Goal: Task Accomplishment & Management: Use online tool/utility

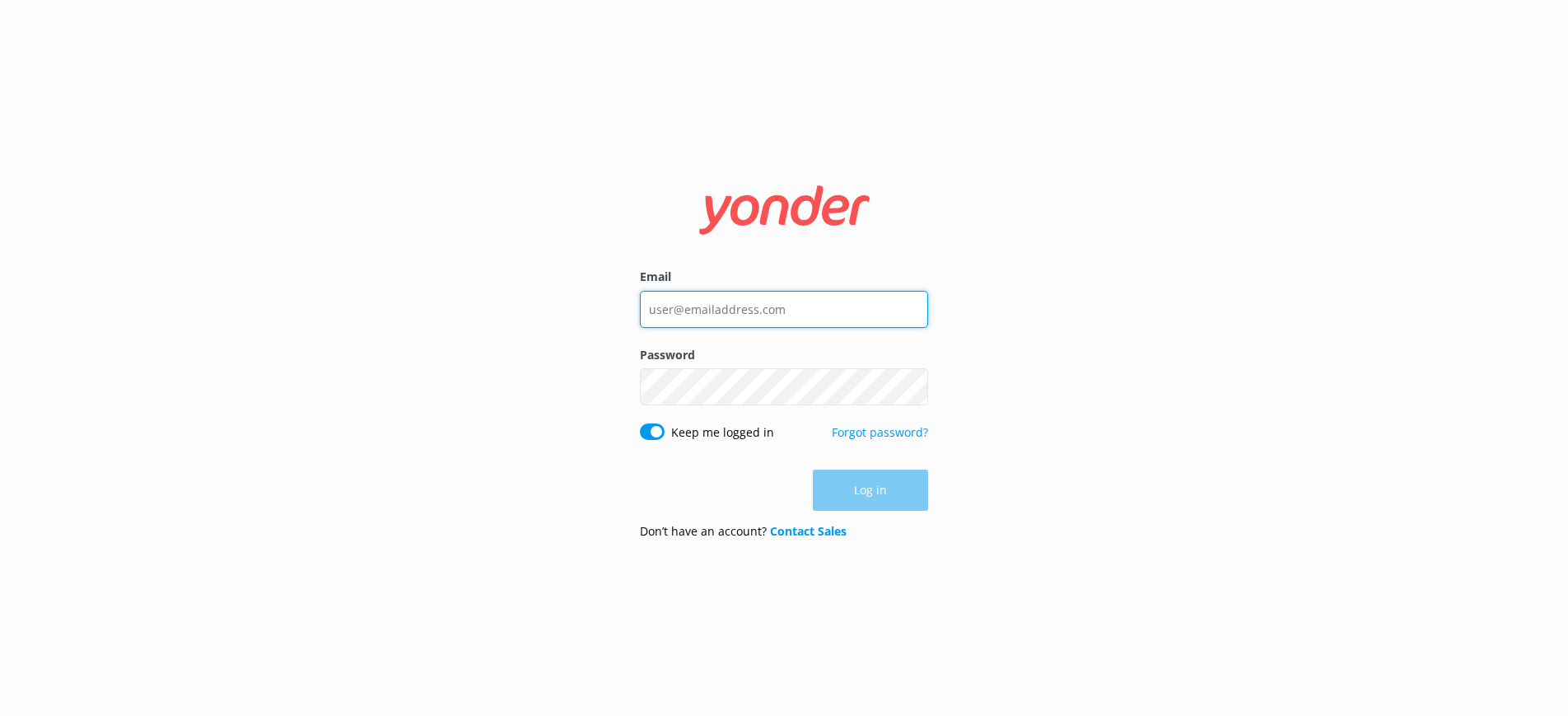
type input "[PERSON_NAME][EMAIL_ADDRESS][DOMAIN_NAME]"
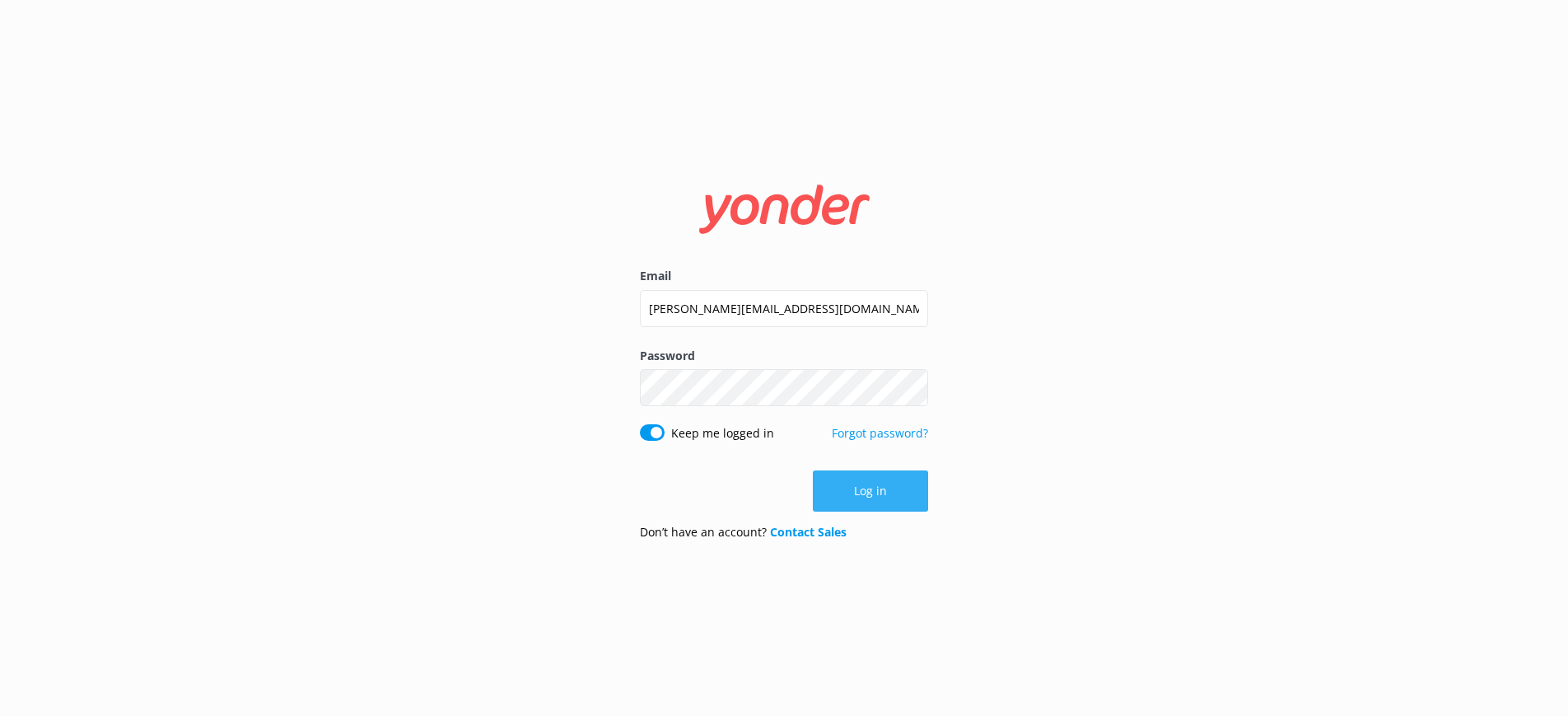
click at [878, 482] on div "Log in" at bounding box center [784, 490] width 288 height 41
click at [876, 489] on button "Log in" at bounding box center [870, 490] width 115 height 41
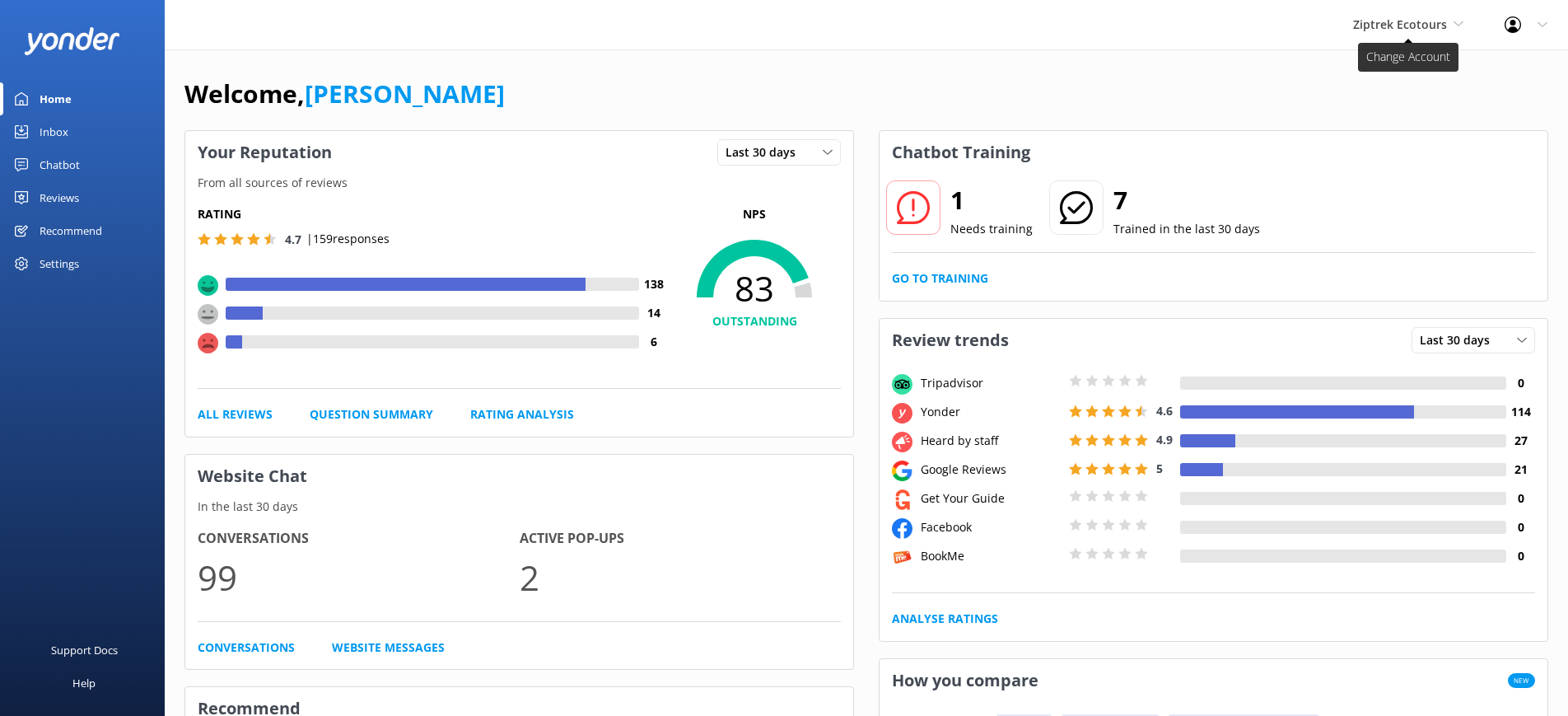
click at [1398, 31] on span "Ziptrek Ecotours" at bounding box center [1401, 24] width 94 height 16
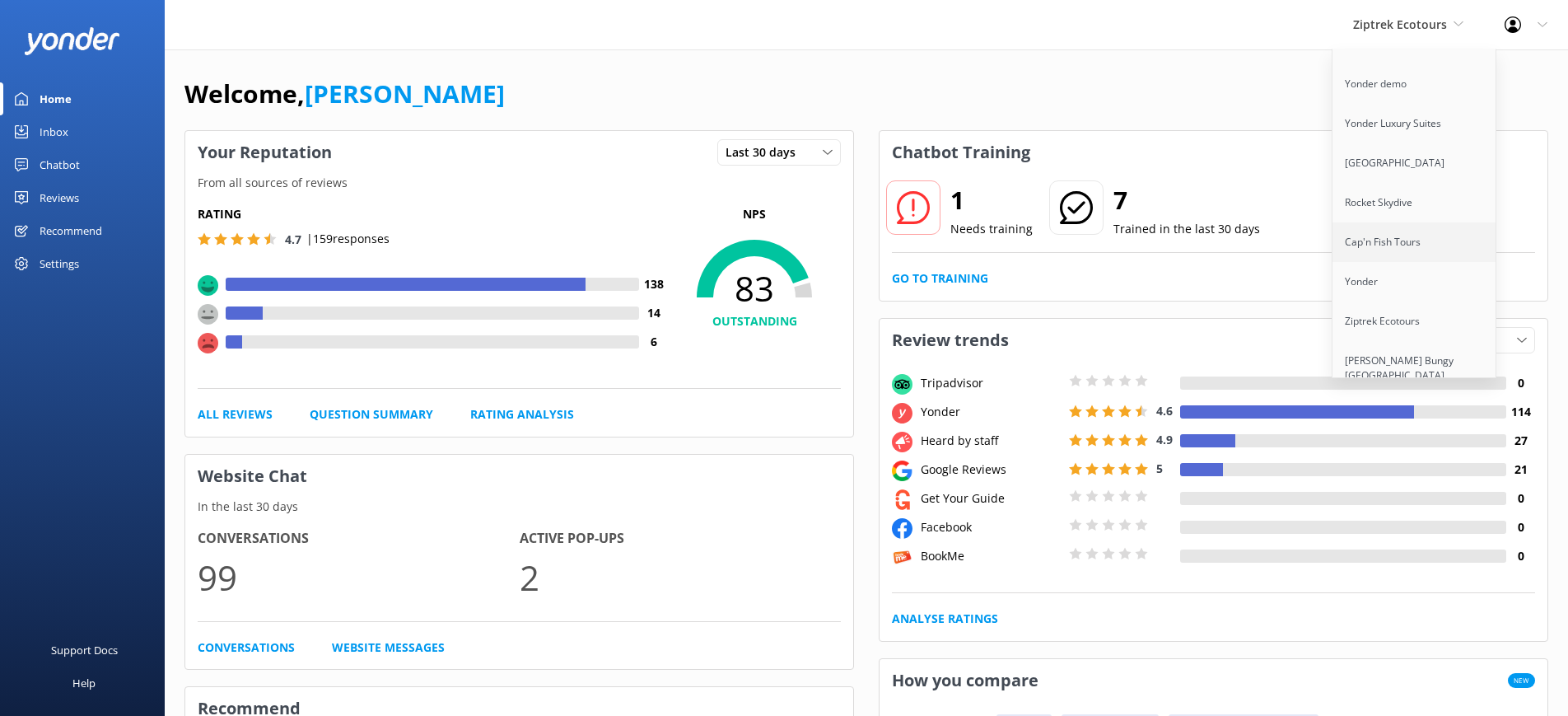
scroll to position [90, 0]
click at [1388, 332] on link "[PERSON_NAME] Bungy [GEOGRAPHIC_DATA]" at bounding box center [1415, 357] width 165 height 55
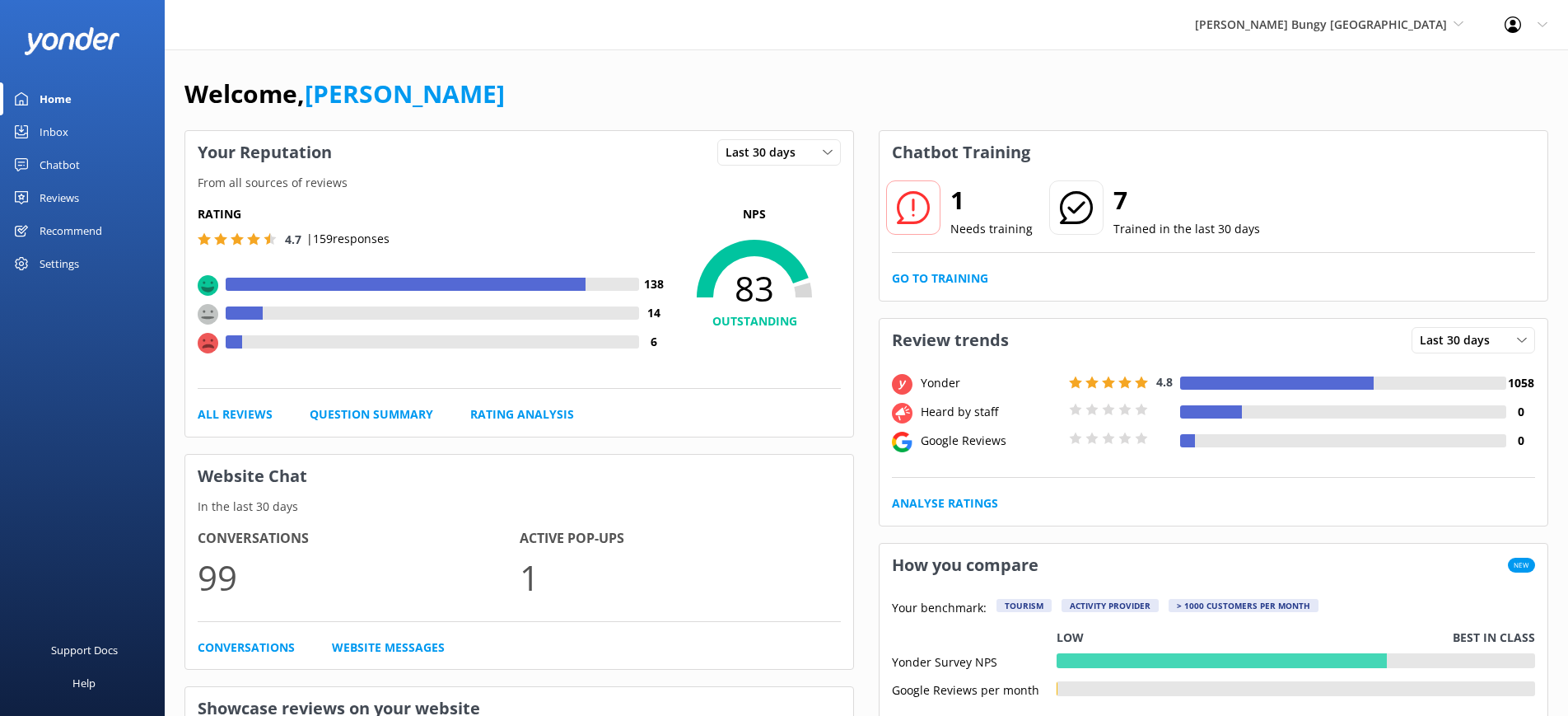
click at [69, 163] on div "Chatbot" at bounding box center [60, 165] width 41 height 33
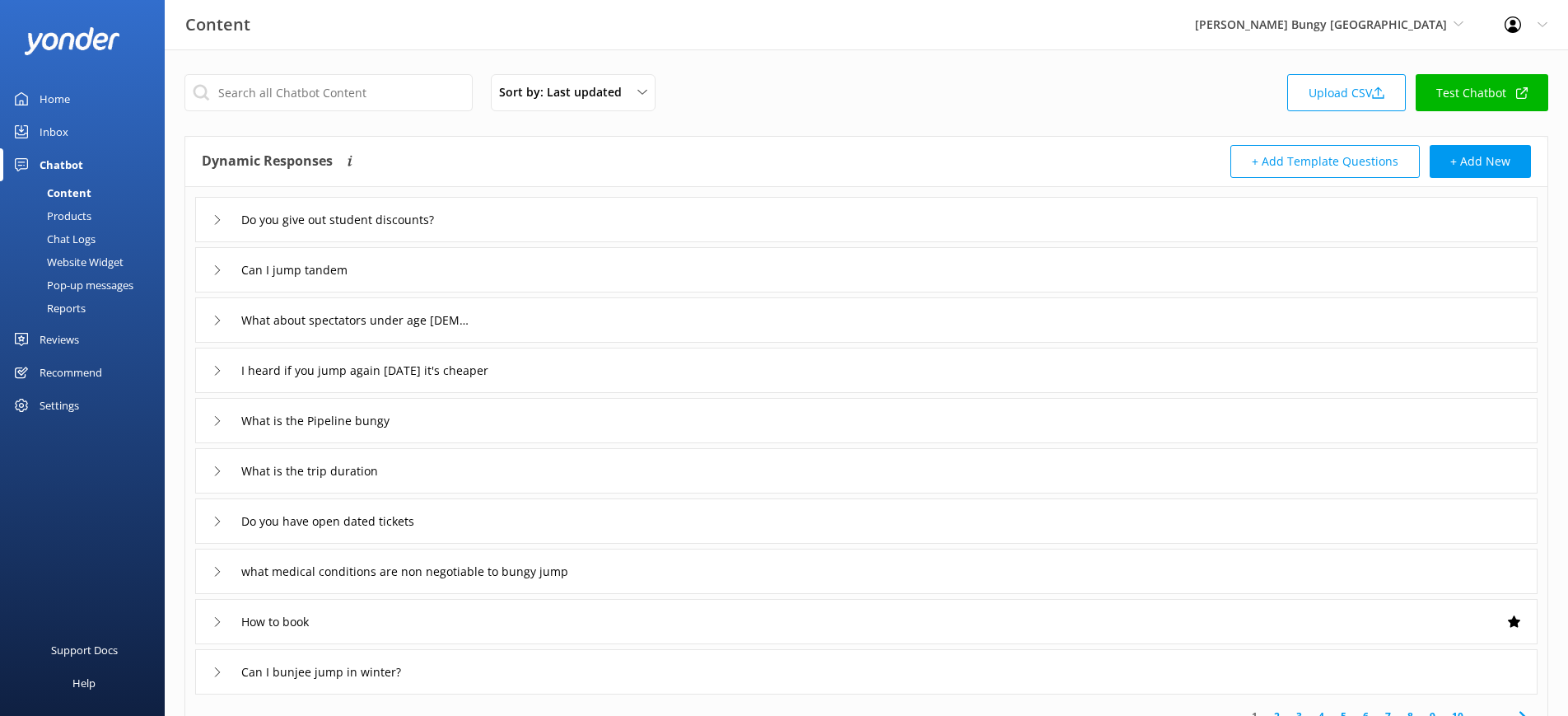
click at [65, 302] on div "Reports" at bounding box center [47, 308] width 75 height 23
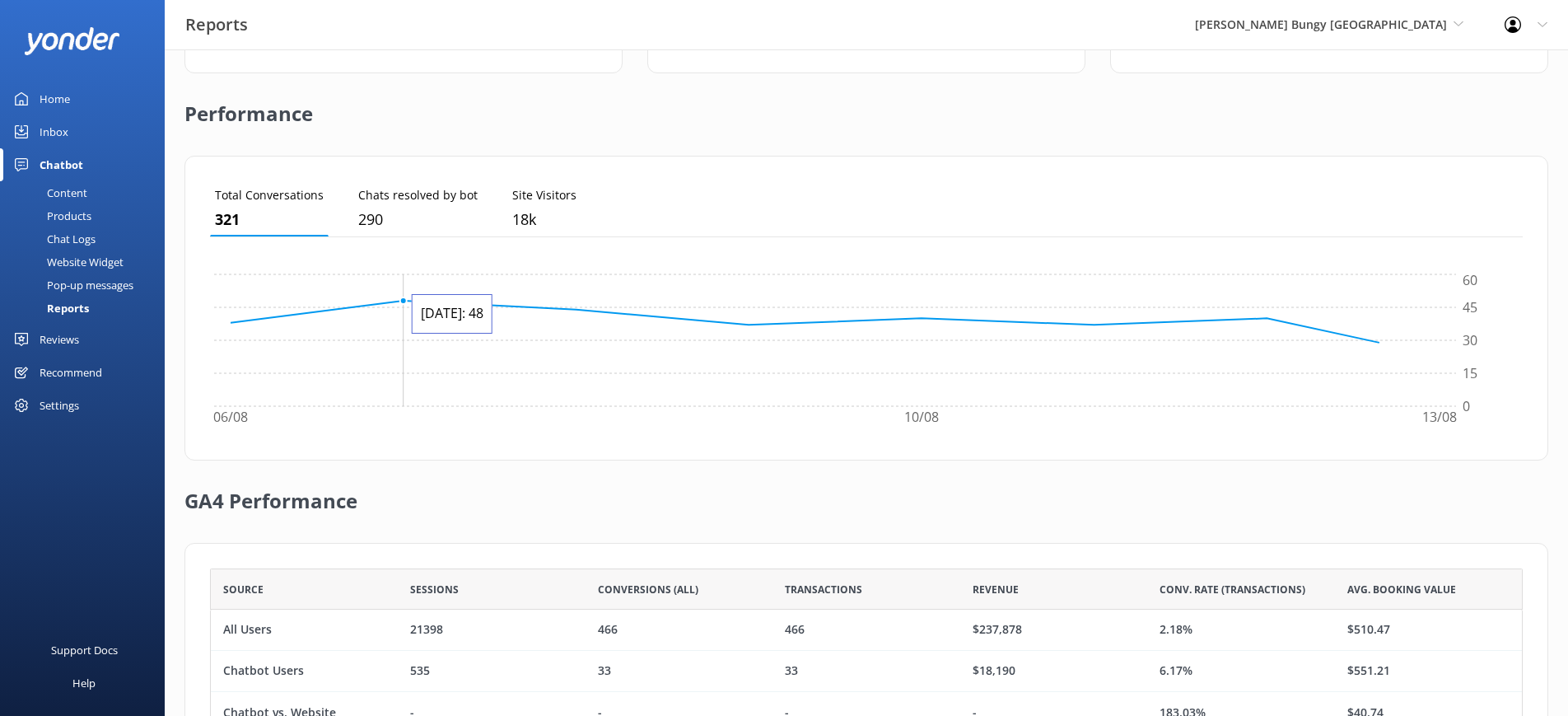
scroll to position [432, 0]
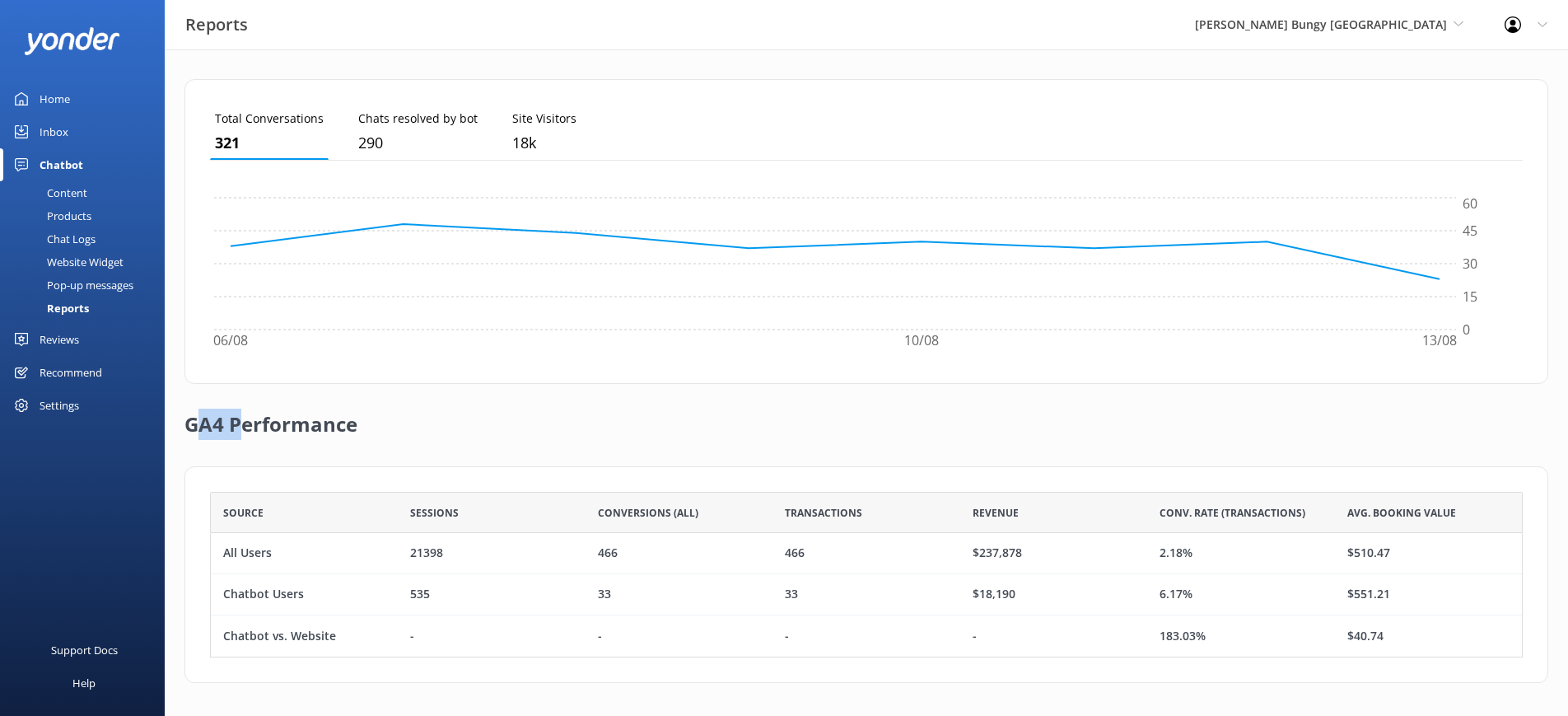
drag, startPoint x: 241, startPoint y: 423, endPoint x: 193, endPoint y: 424, distance: 48.0
click at [193, 424] on h2 "GA4 Performance" at bounding box center [271, 417] width 173 height 66
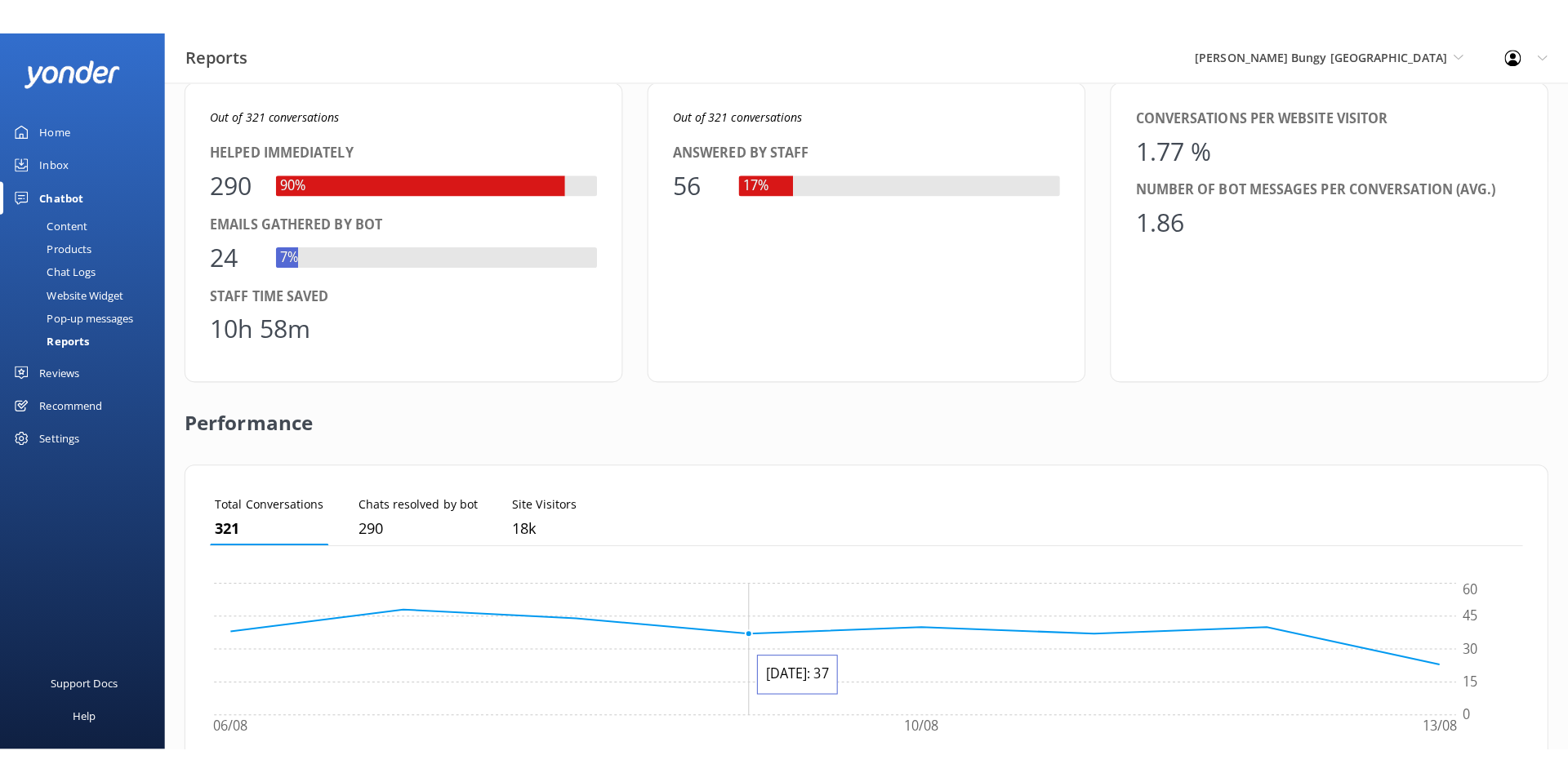
scroll to position [0, 0]
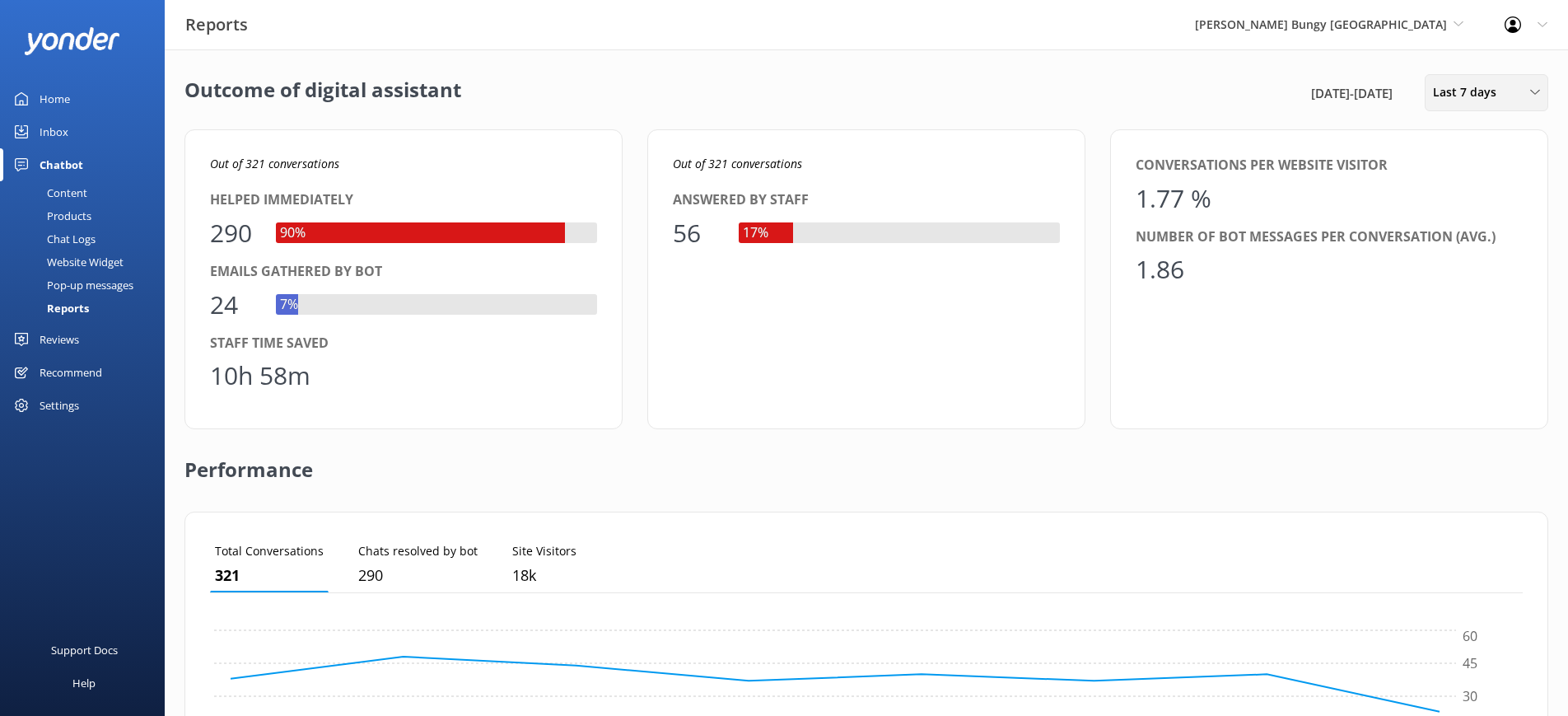
click at [1460, 87] on span "Last 7 days" at bounding box center [1470, 92] width 73 height 18
click at [1466, 227] on div "Last 90 days" at bounding box center [1463, 231] width 58 height 16
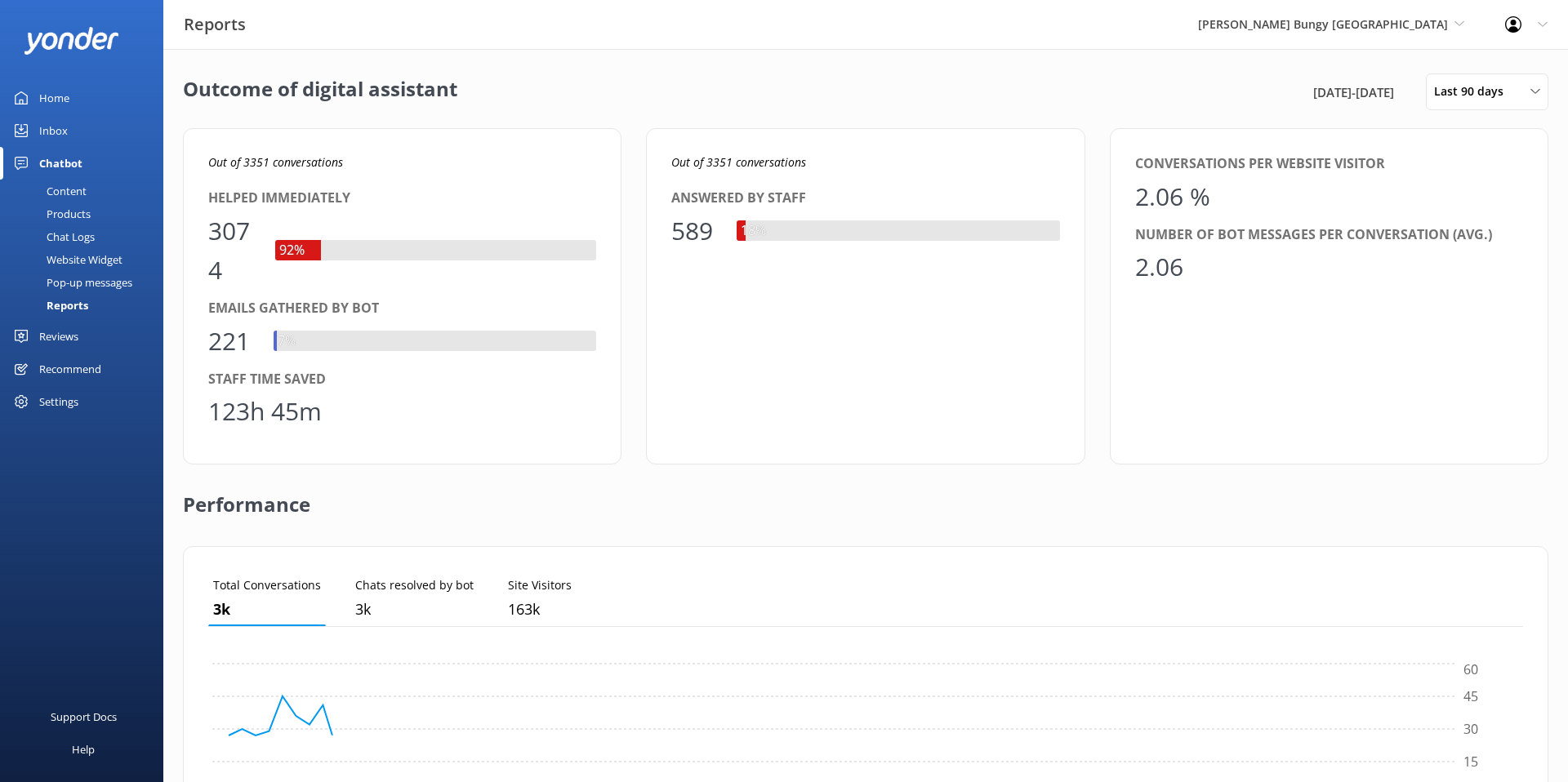
scroll to position [164, 1315]
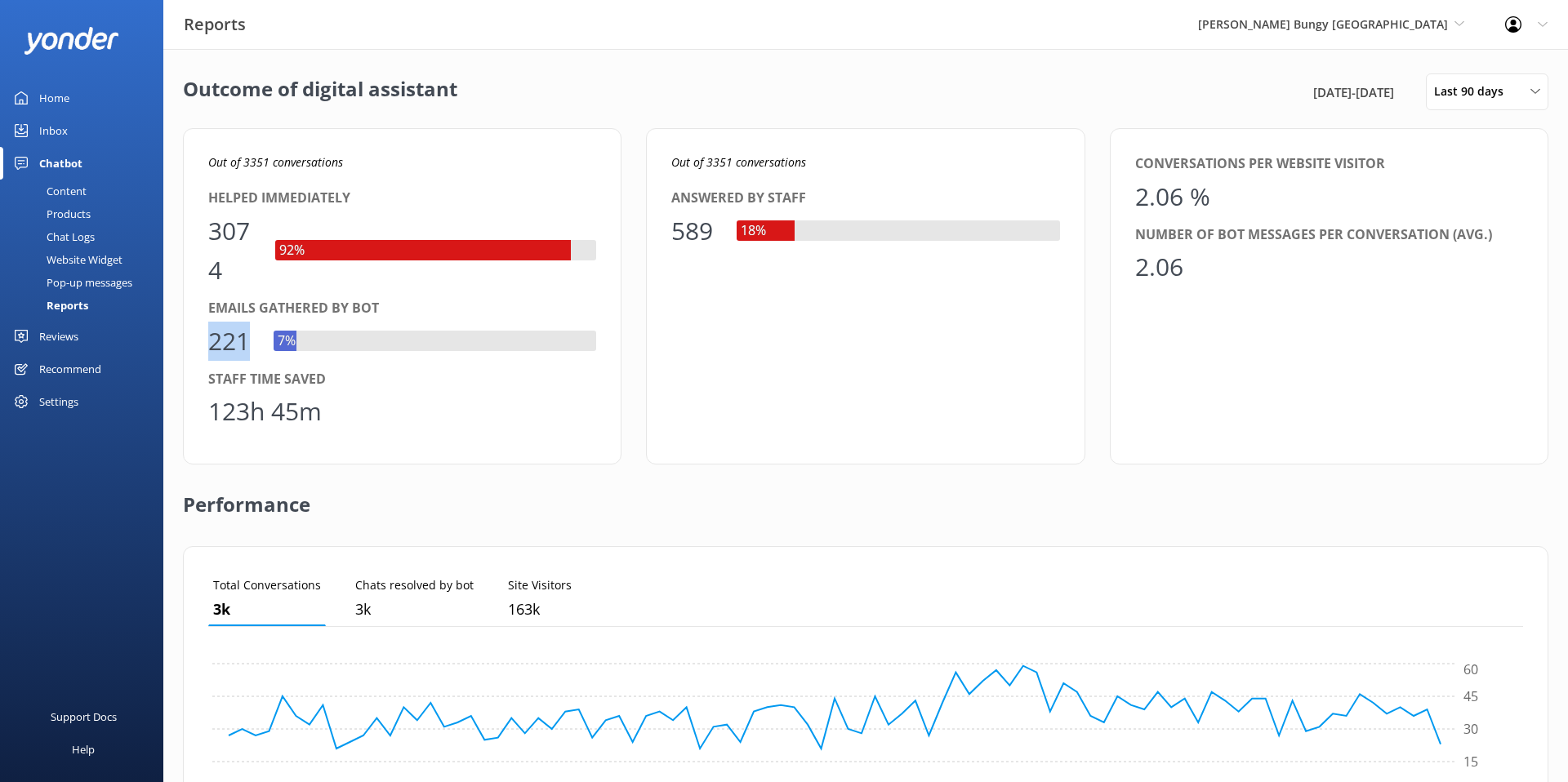
drag, startPoint x: 247, startPoint y: 335, endPoint x: 209, endPoint y: 336, distance: 38.0
click at [209, 336] on div "221" at bounding box center [232, 342] width 49 height 40
click at [254, 333] on div "221" at bounding box center [232, 342] width 49 height 40
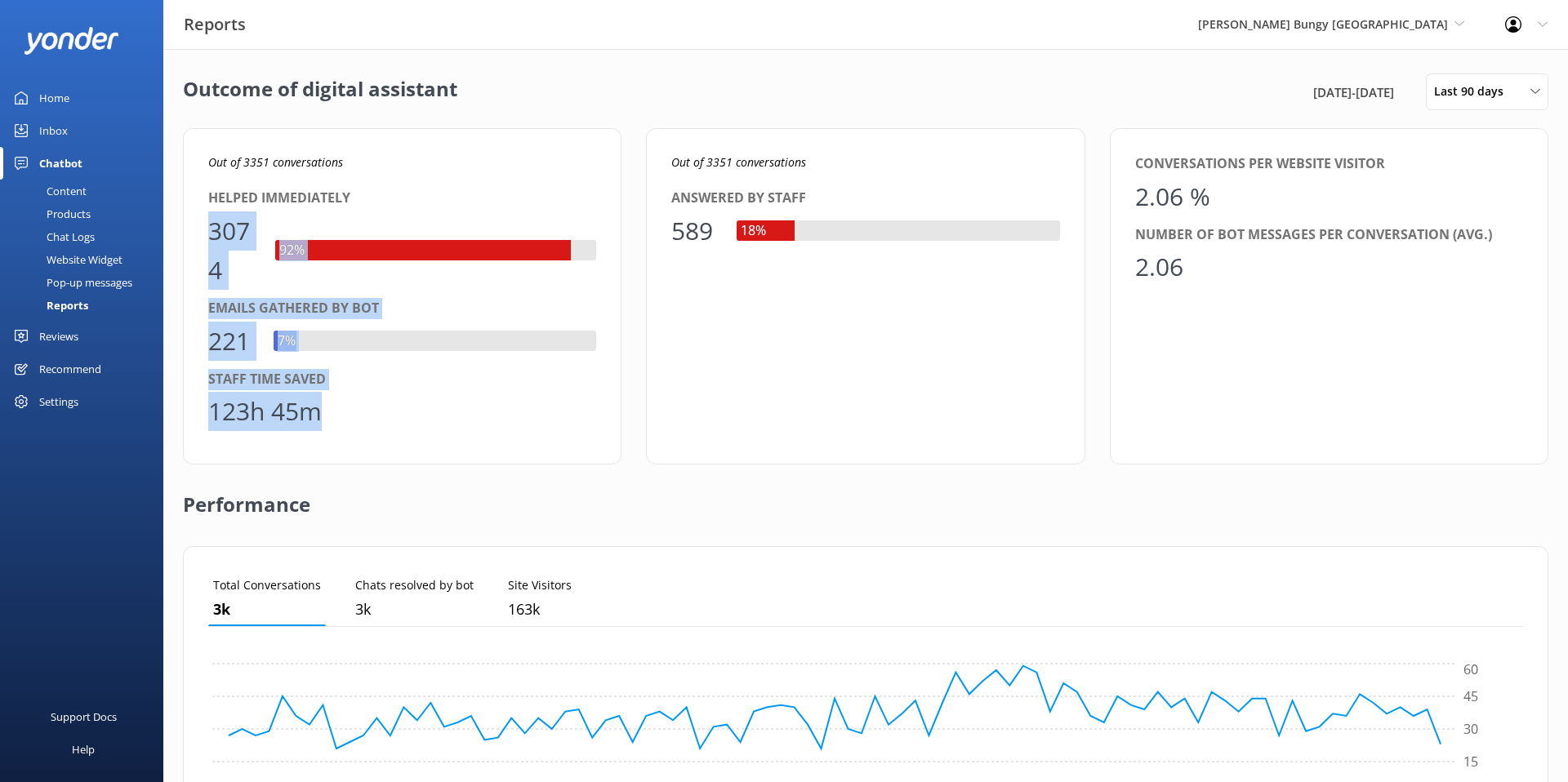
drag, startPoint x: 324, startPoint y: 417, endPoint x: 199, endPoint y: 216, distance: 236.7
click at [199, 216] on div "Out of 3351 conversations Helped immediately 3074 92% Emails gathered by bot 22…" at bounding box center [403, 296] width 439 height 336
click at [332, 325] on div "221 7%" at bounding box center [402, 342] width 388 height 40
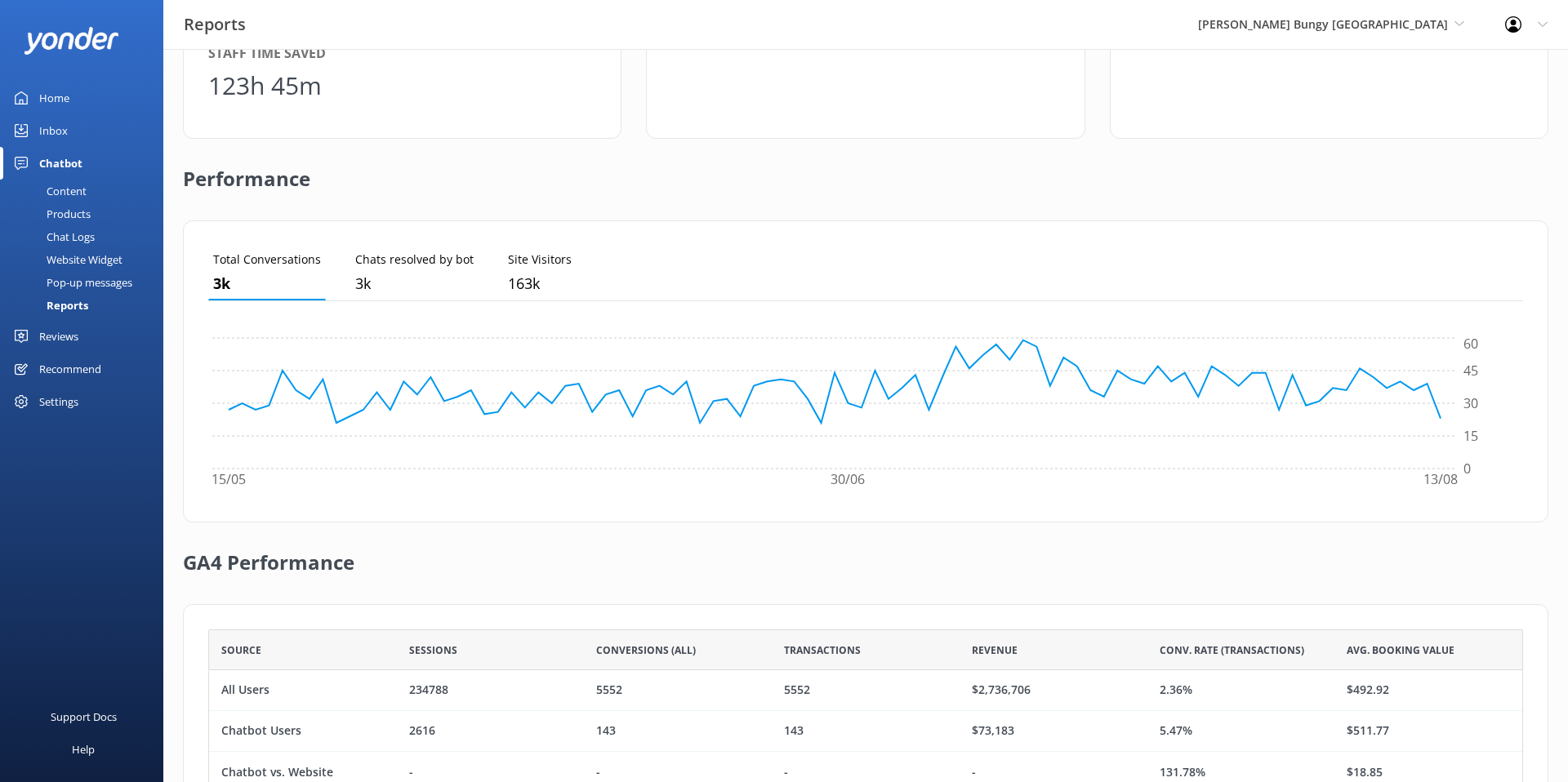
scroll to position [395, 0]
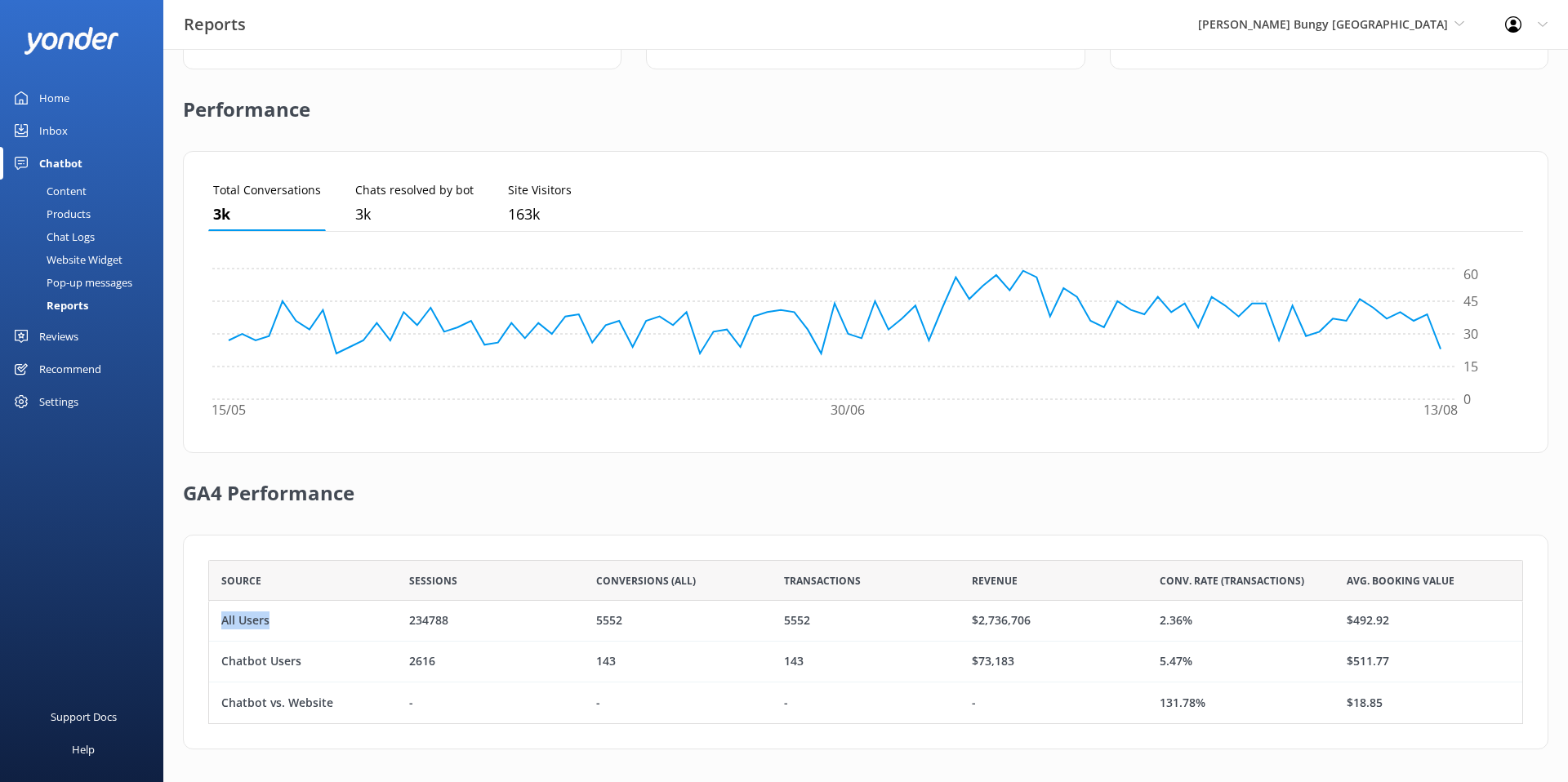
drag, startPoint x: 275, startPoint y: 619, endPoint x: 219, endPoint y: 622, distance: 56.1
click at [219, 622] on div "All Users" at bounding box center [303, 621] width 188 height 40
click at [228, 626] on div "All Users" at bounding box center [245, 621] width 48 height 18
drag, startPoint x: 224, startPoint y: 625, endPoint x: 259, endPoint y: 620, distance: 35.4
click at [259, 620] on div "All Users" at bounding box center [245, 621] width 48 height 18
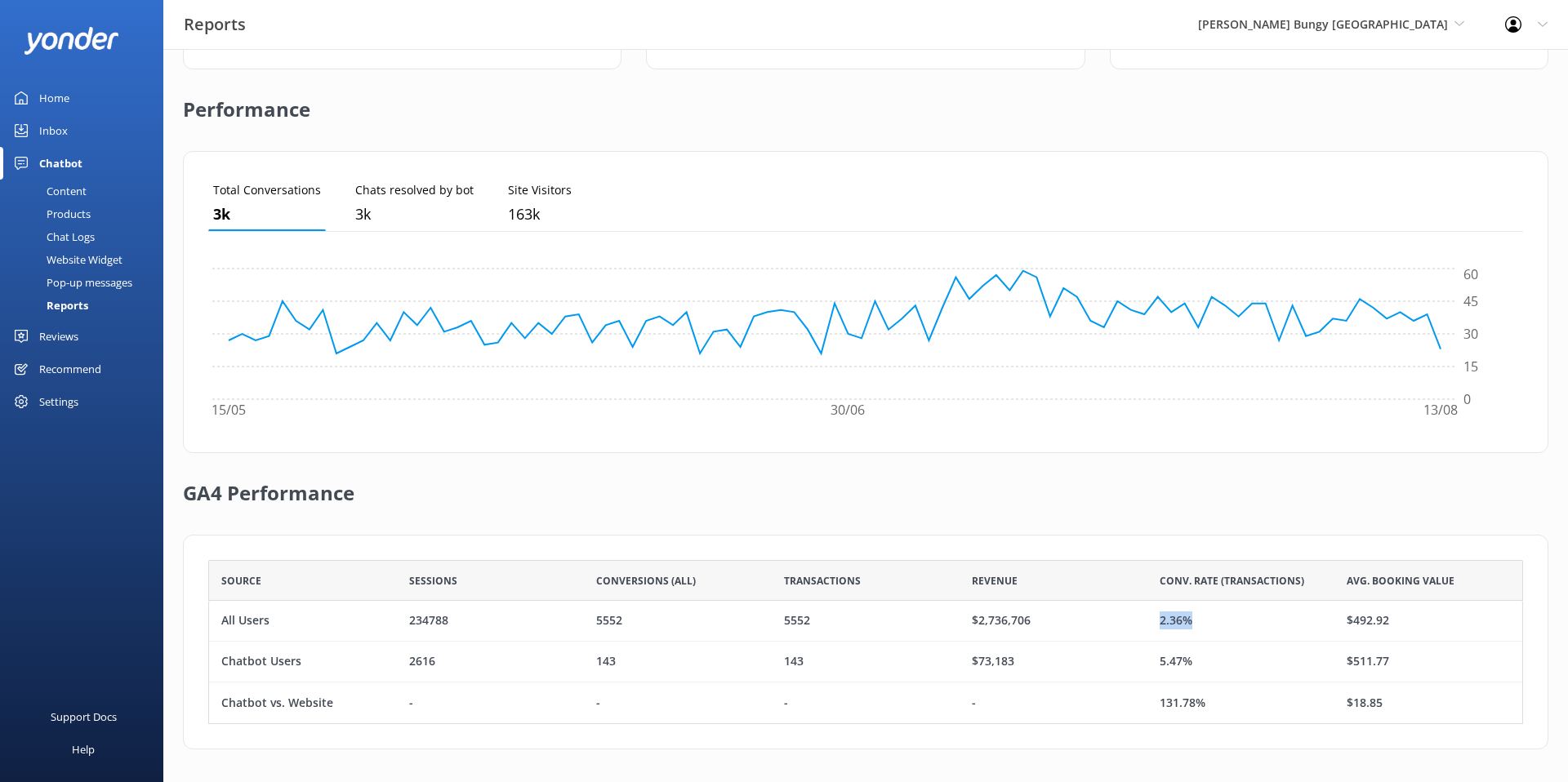
drag, startPoint x: 1199, startPoint y: 619, endPoint x: 1157, endPoint y: 620, distance: 42.0
click at [1157, 620] on div "2.36%" at bounding box center [1242, 621] width 188 height 40
drag, startPoint x: 1071, startPoint y: 622, endPoint x: 936, endPoint y: 618, distance: 135.1
click at [936, 618] on div "All Users 234788 5552 5552 $2,736,706 2.36% $492.92" at bounding box center [866, 621] width 1315 height 40
drag, startPoint x: 299, startPoint y: 662, endPoint x: 219, endPoint y: 662, distance: 80.0
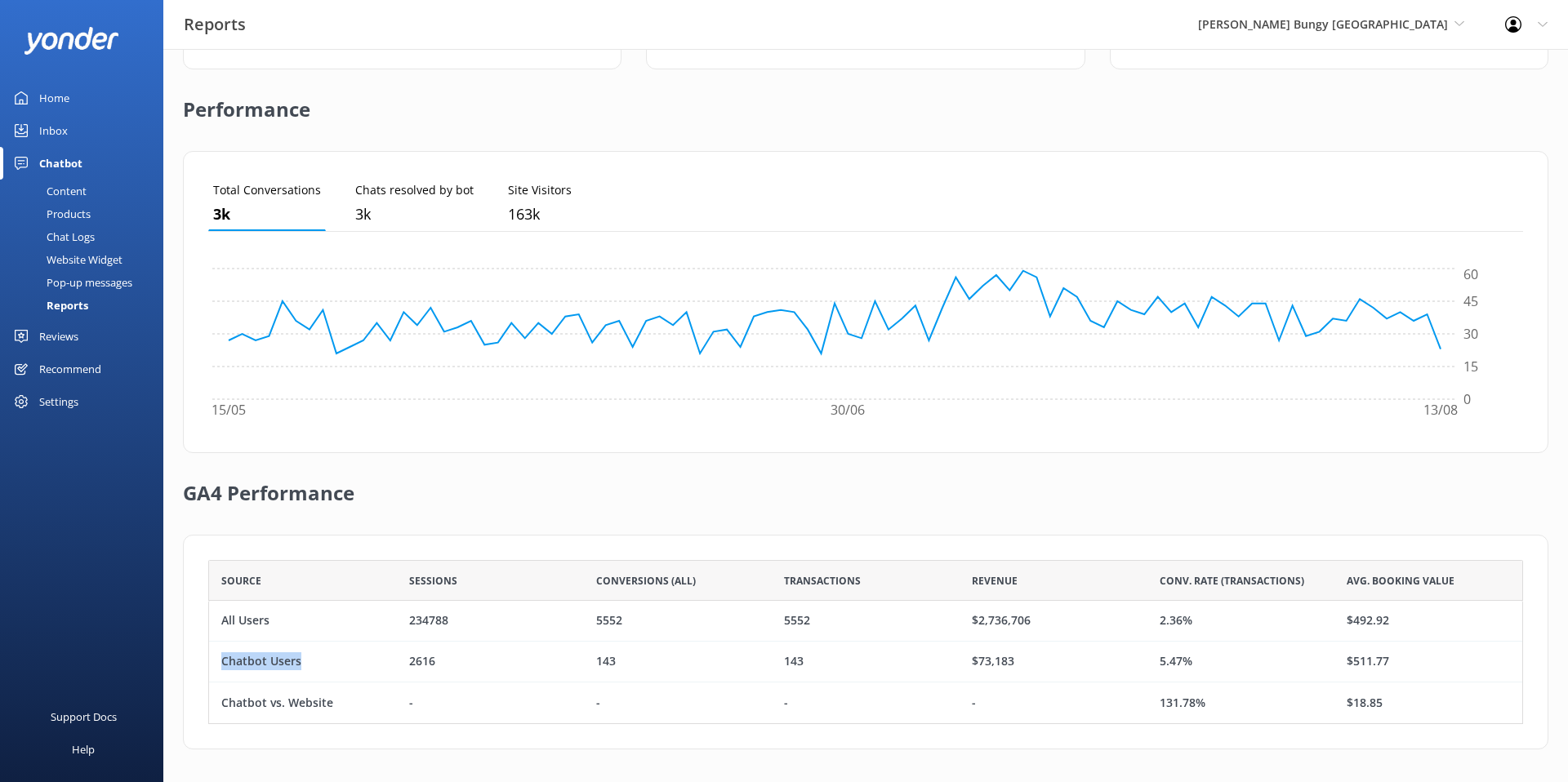
click at [219, 662] on div "Chatbot Users" at bounding box center [303, 662] width 188 height 40
drag, startPoint x: 1197, startPoint y: 660, endPoint x: 1161, endPoint y: 662, distance: 36.1
click at [1161, 662] on div "5.47%" at bounding box center [1242, 662] width 188 height 40
drag, startPoint x: 1046, startPoint y: 663, endPoint x: 974, endPoint y: 663, distance: 72.0
click at [974, 663] on div "$73,183" at bounding box center [1053, 662] width 188 height 40
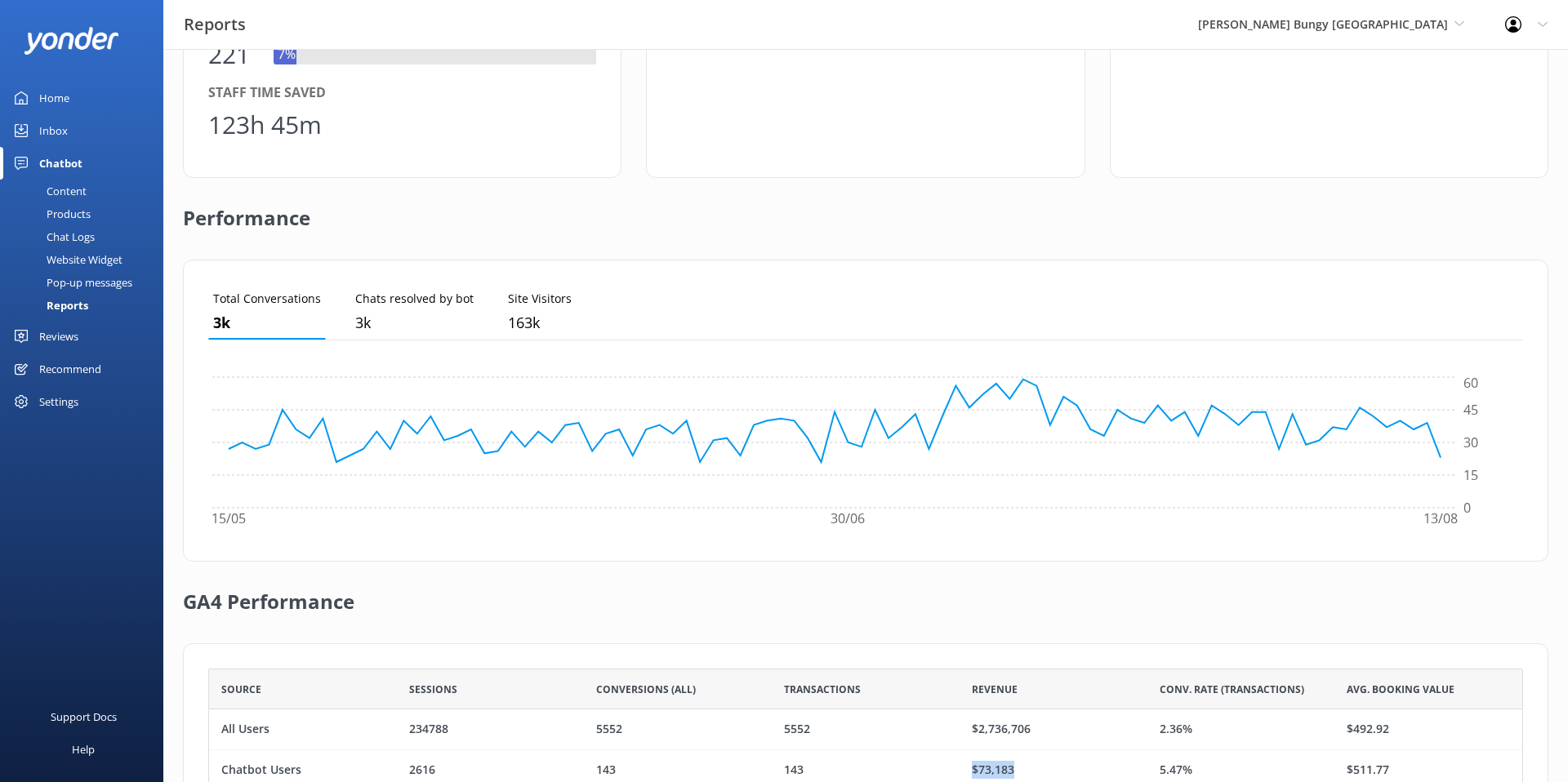
scroll to position [285, 0]
click at [58, 232] on div "Chat Logs" at bounding box center [52, 237] width 85 height 23
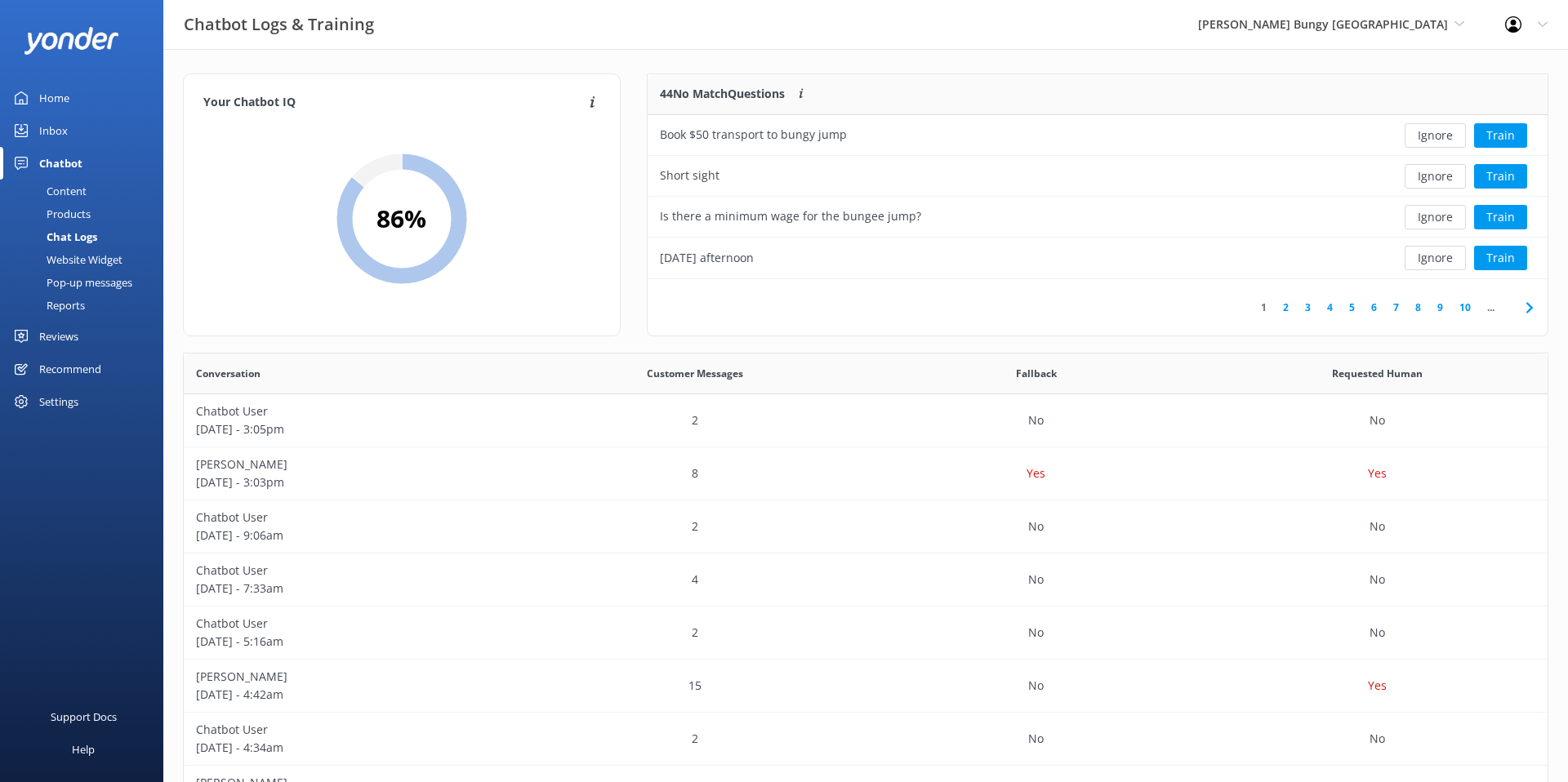
click at [97, 281] on div "Pop-up messages" at bounding box center [71, 282] width 122 height 23
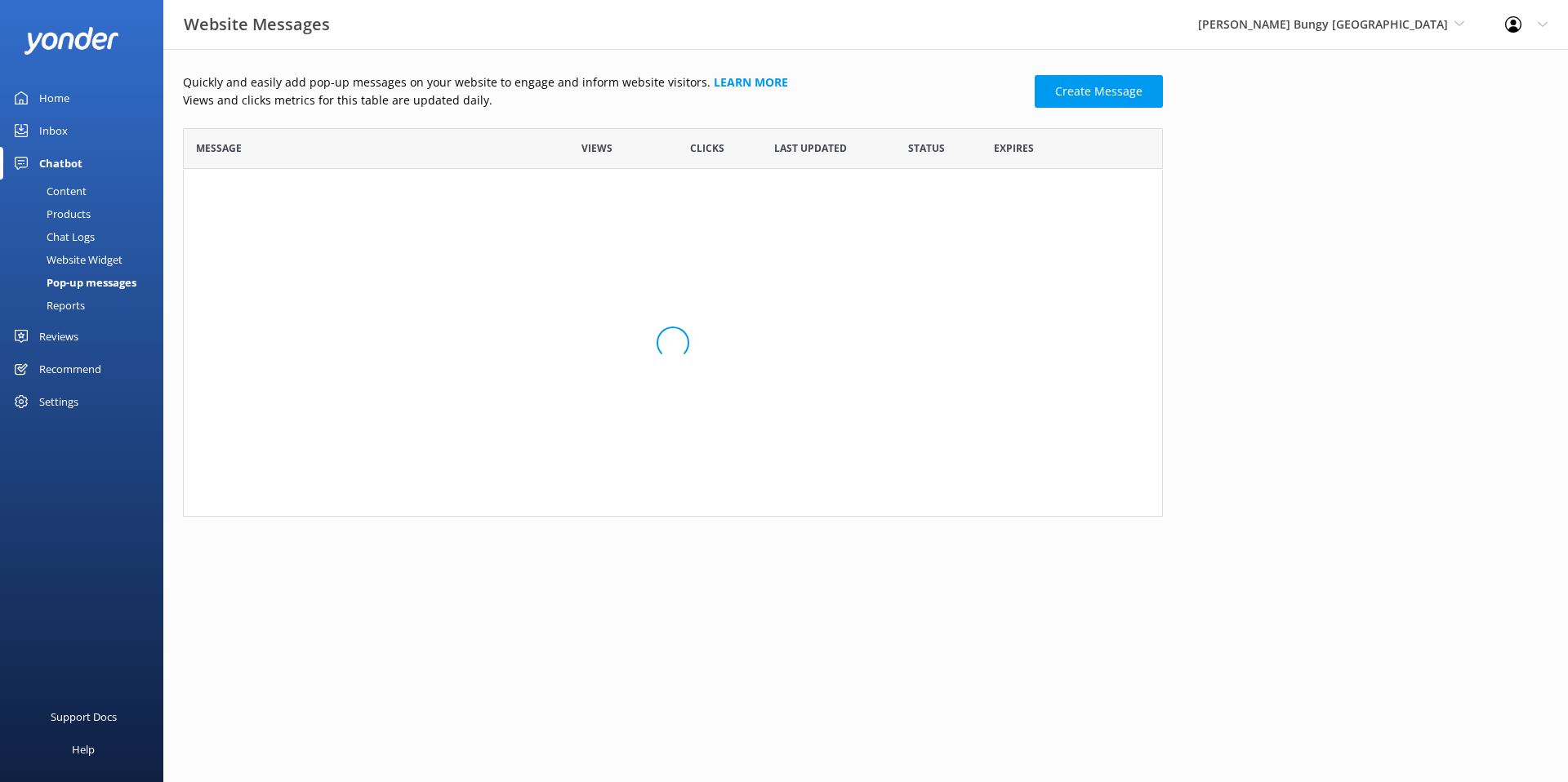
scroll to position [181, 980]
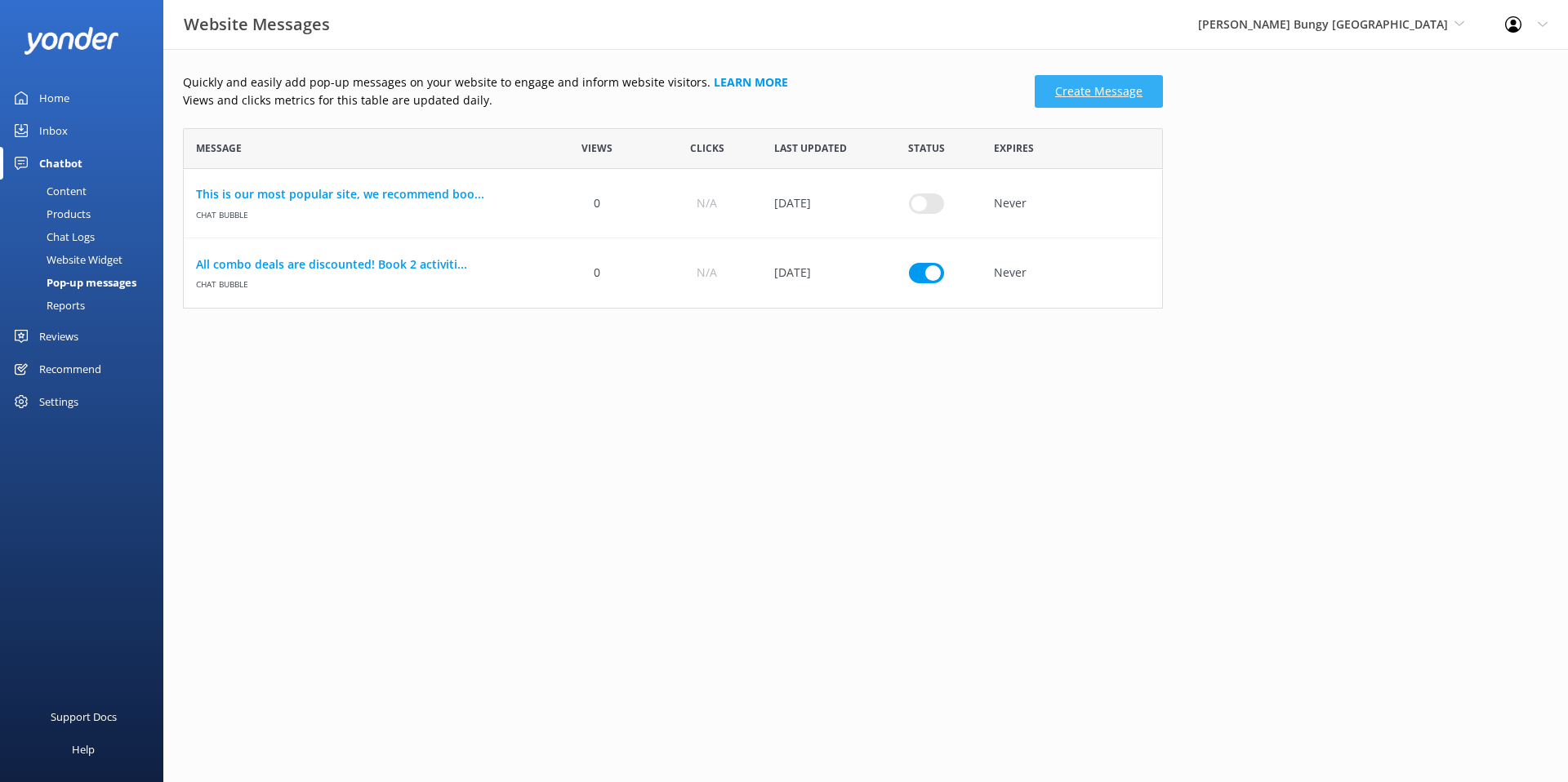
click at [1133, 97] on link "Create Message" at bounding box center [1099, 91] width 128 height 33
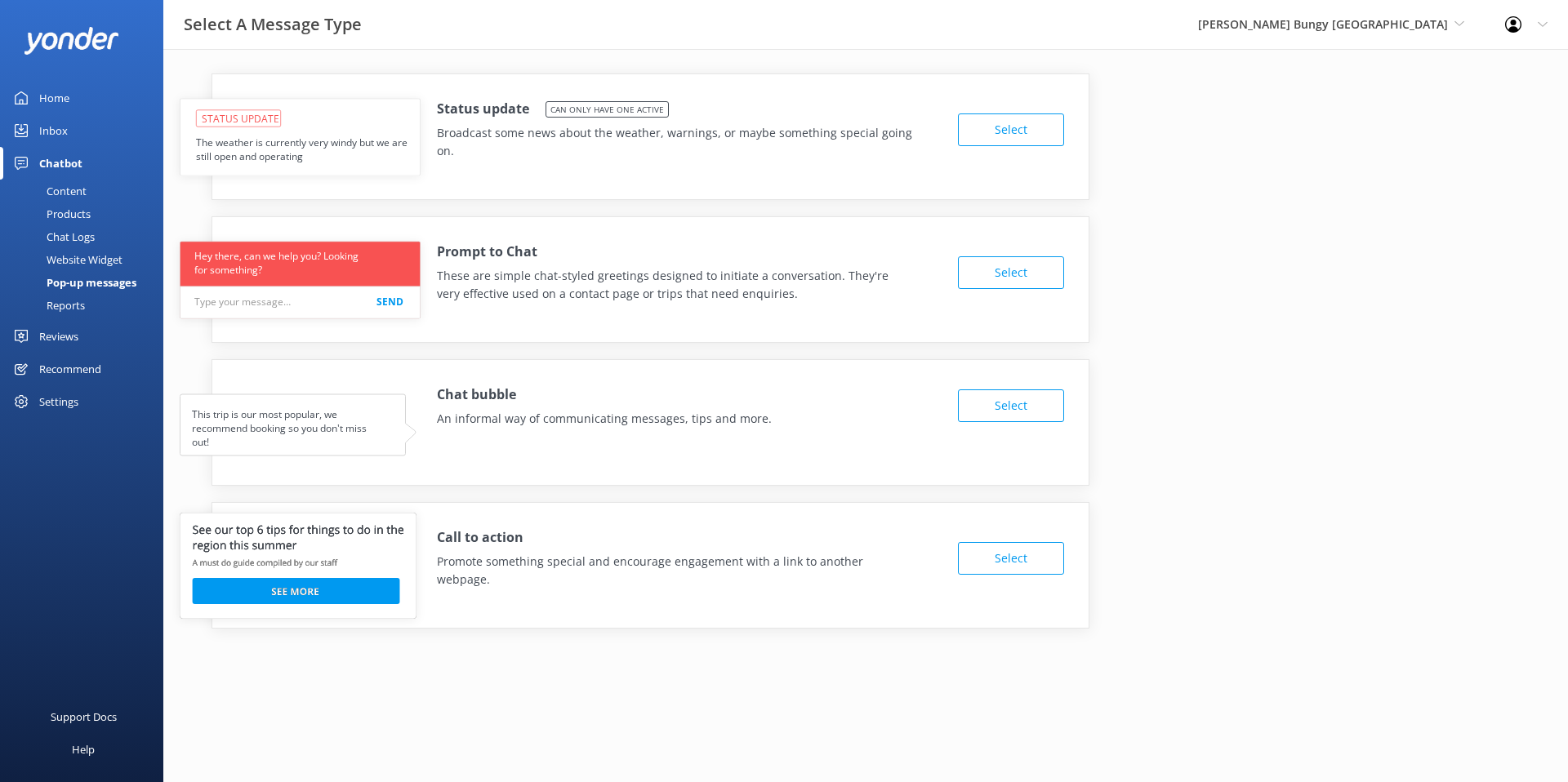
click at [57, 124] on div "Inbox" at bounding box center [53, 131] width 28 height 33
click at [58, 131] on div "Inbox" at bounding box center [53, 131] width 28 height 33
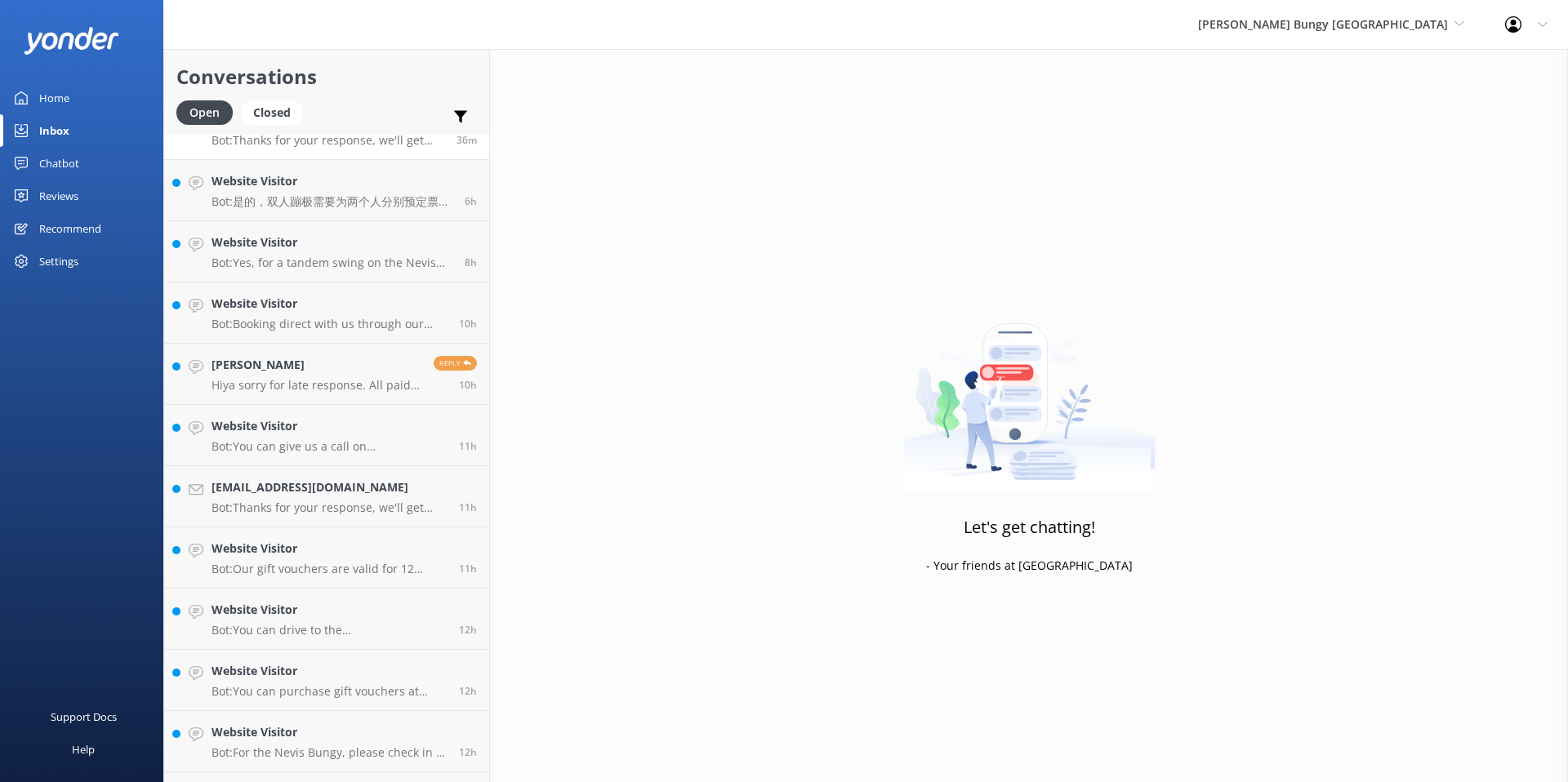
scroll to position [111, 0]
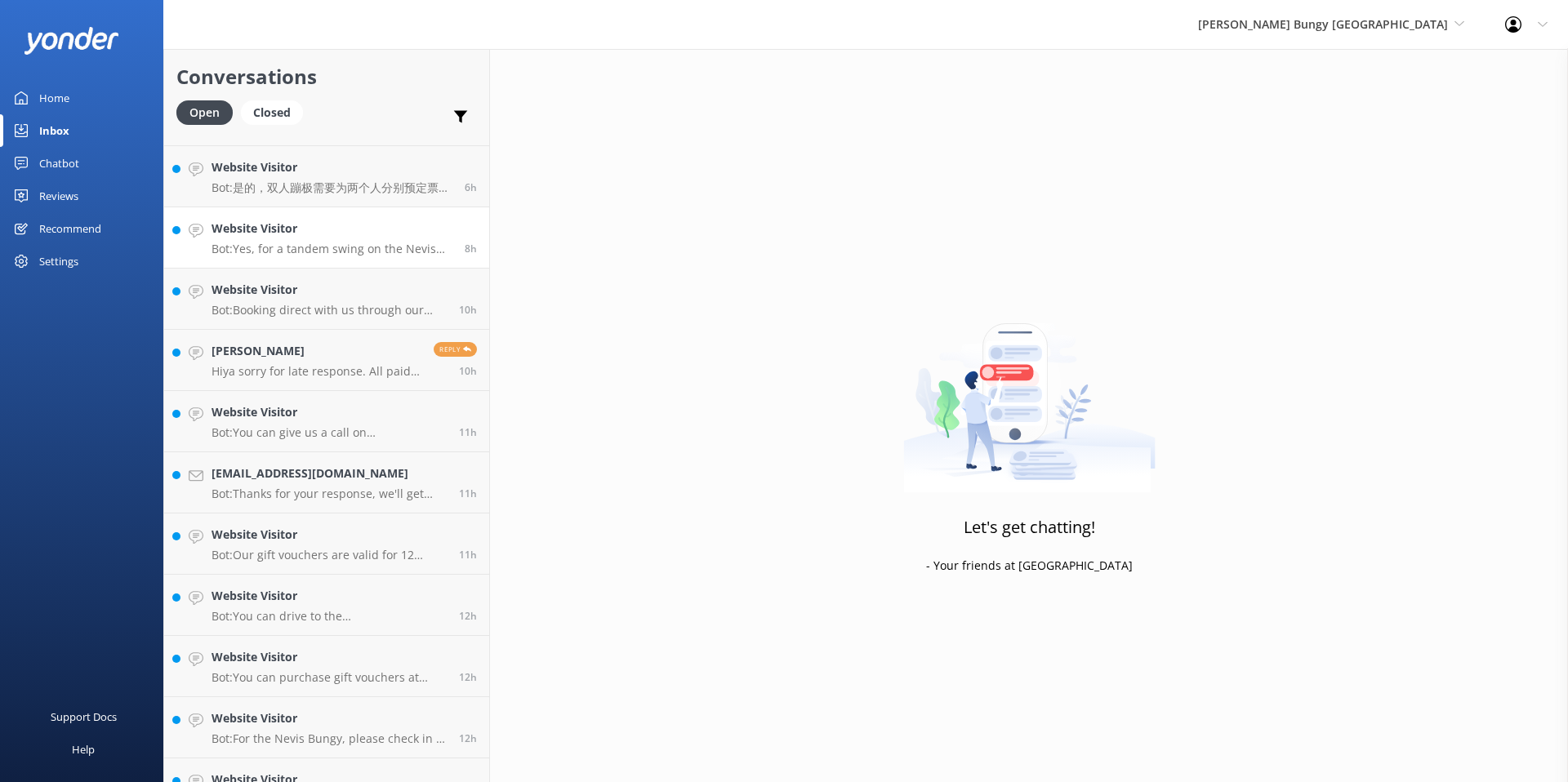
click at [300, 252] on p "Bot: Yes, for a tandem swing on the Nevis Swing, the combined weight of both pe…" at bounding box center [332, 249] width 241 height 15
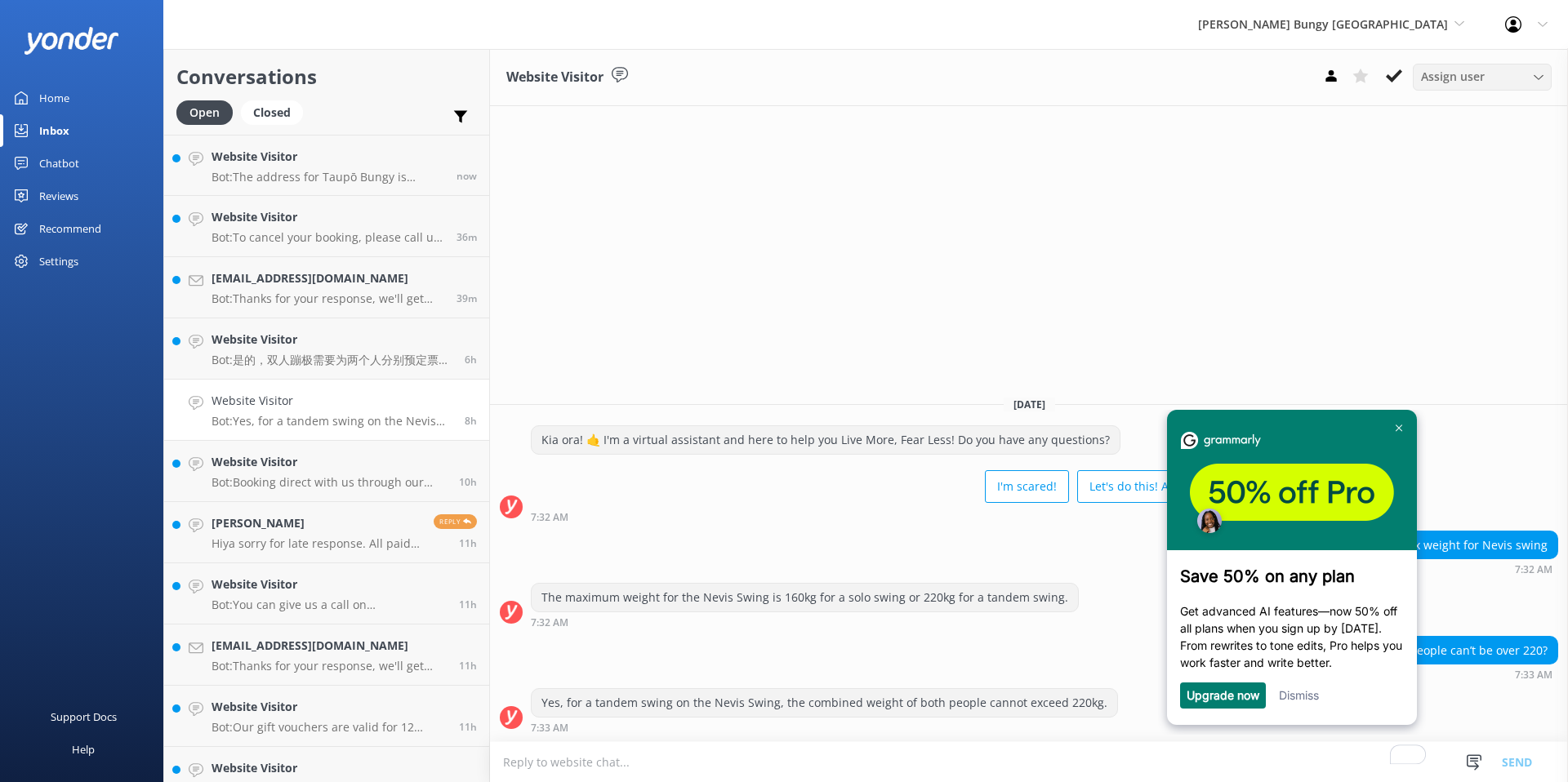
click at [1460, 85] on span "Assign user" at bounding box center [1454, 77] width 64 height 18
click at [313, 100] on div "Conversations Open Closed Important Assigned to me Unassigned" at bounding box center [327, 92] width 325 height 86
click at [1313, 22] on span "[PERSON_NAME] Bungy [GEOGRAPHIC_DATA]" at bounding box center [1323, 24] width 250 height 15
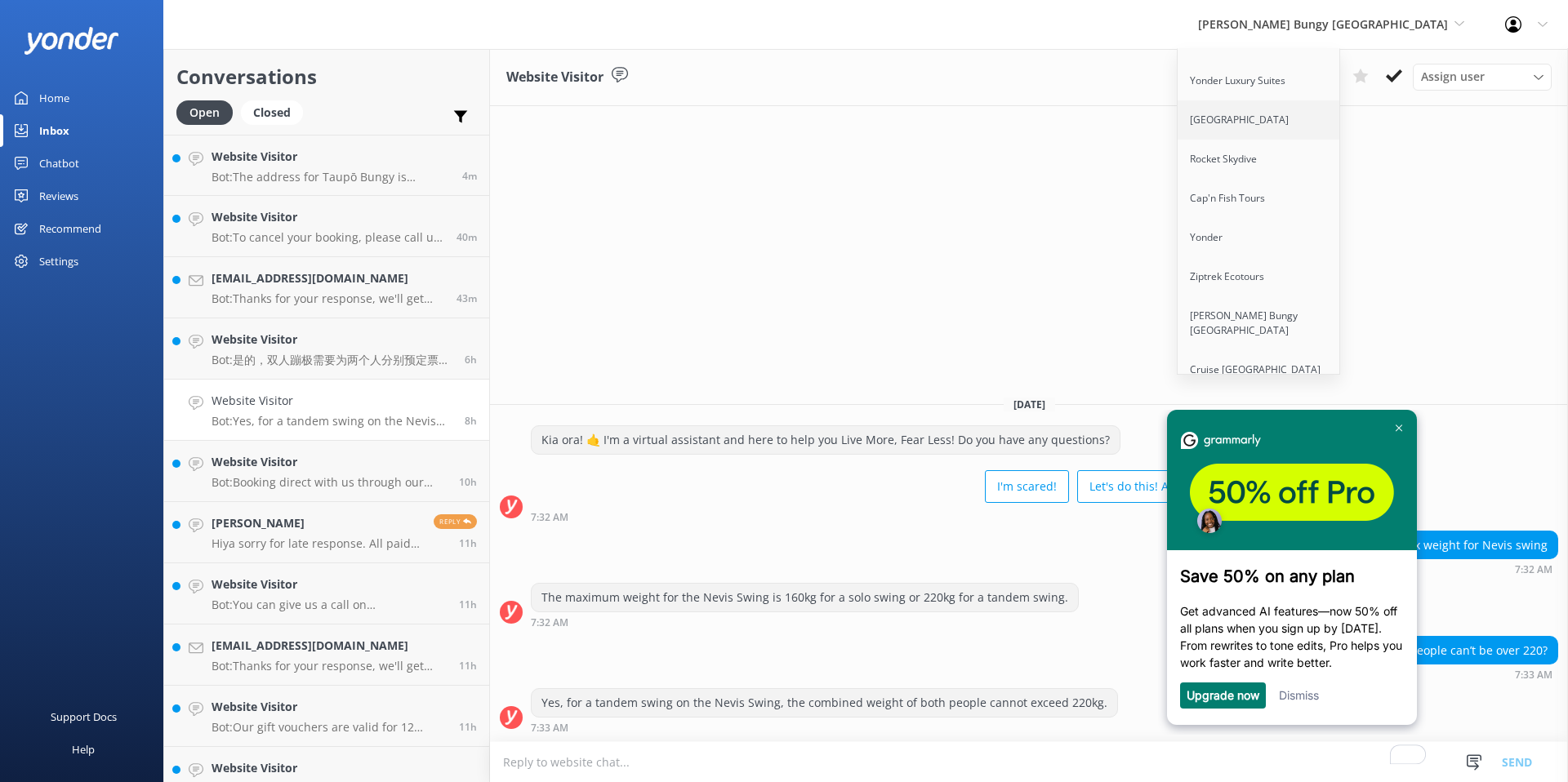
scroll to position [123, 0]
click at [1302, 260] on link "Ziptrek Ecotours" at bounding box center [1260, 274] width 164 height 40
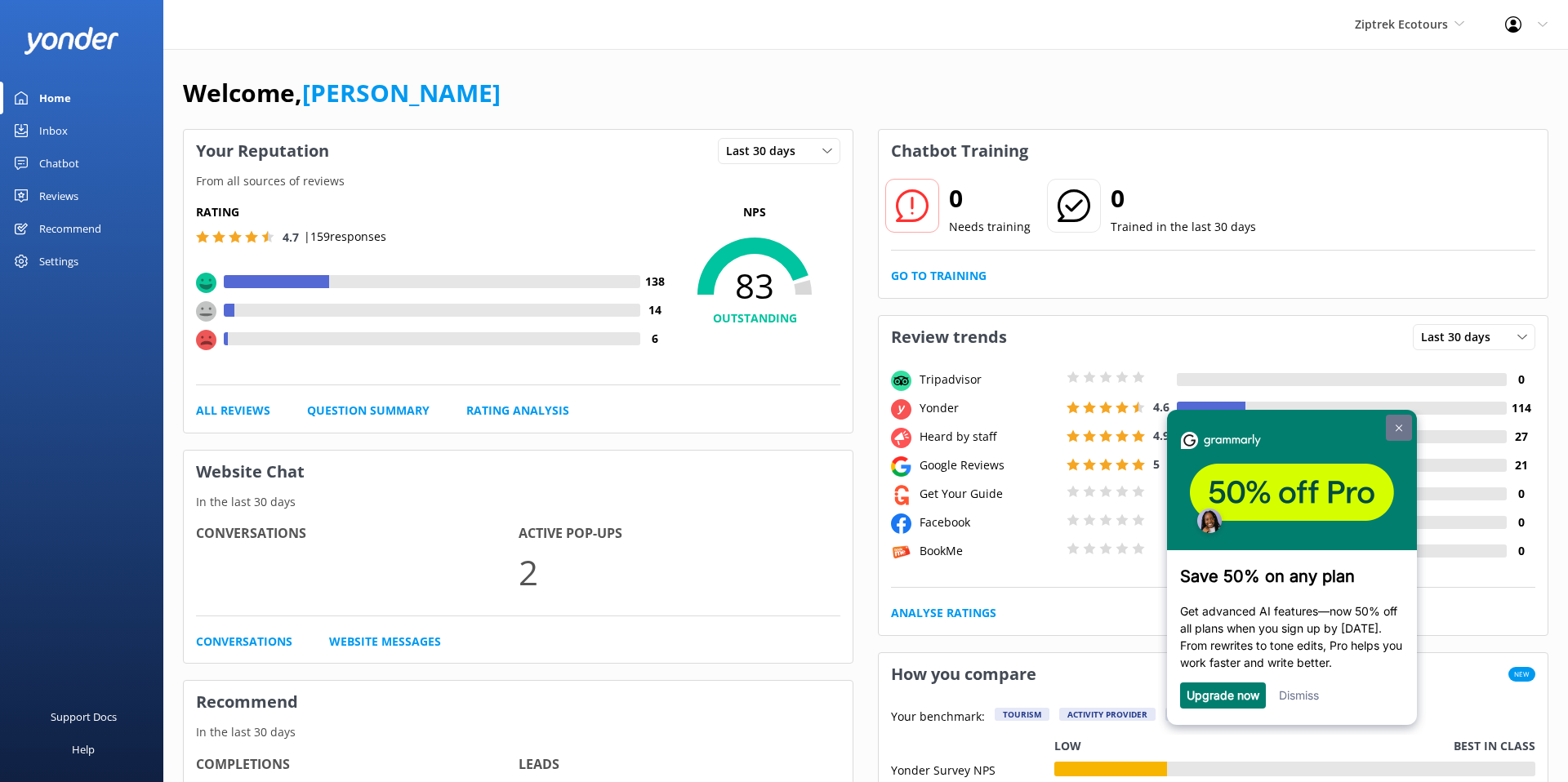
click at [1396, 428] on img at bounding box center [1399, 428] width 7 height 8
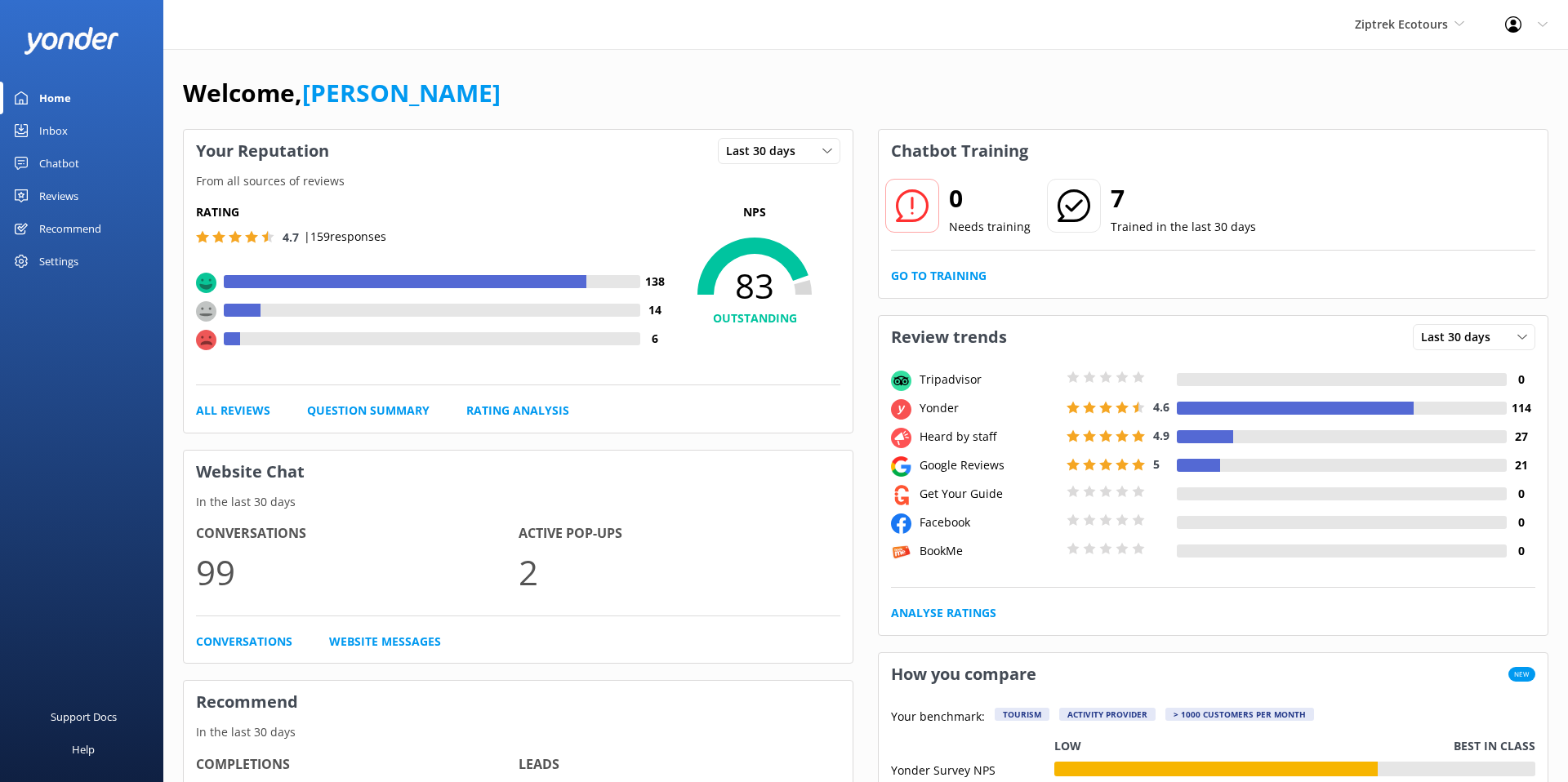
click at [81, 226] on div "Recommend" at bounding box center [71, 229] width 62 height 33
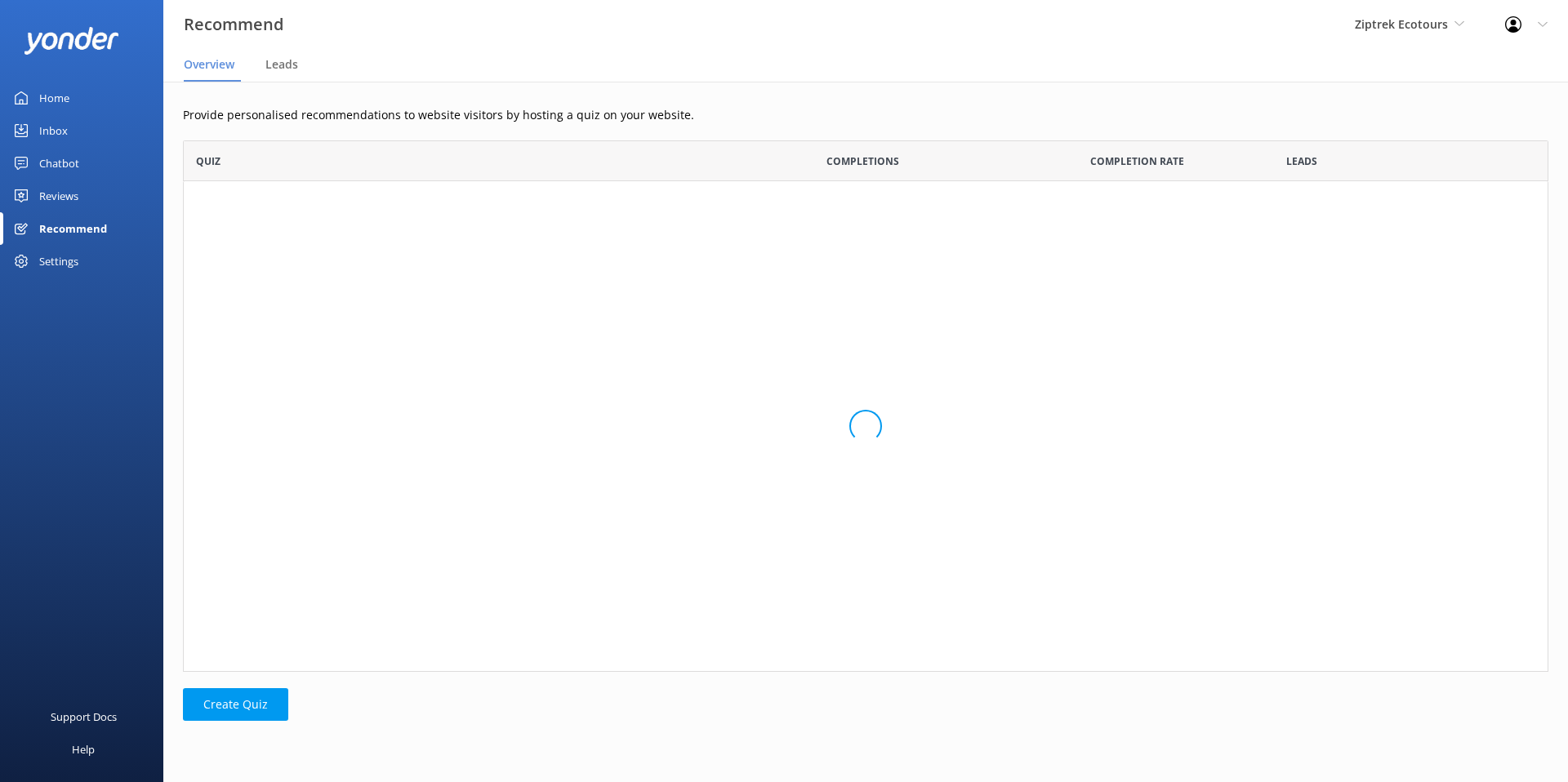
scroll to position [123, 1366]
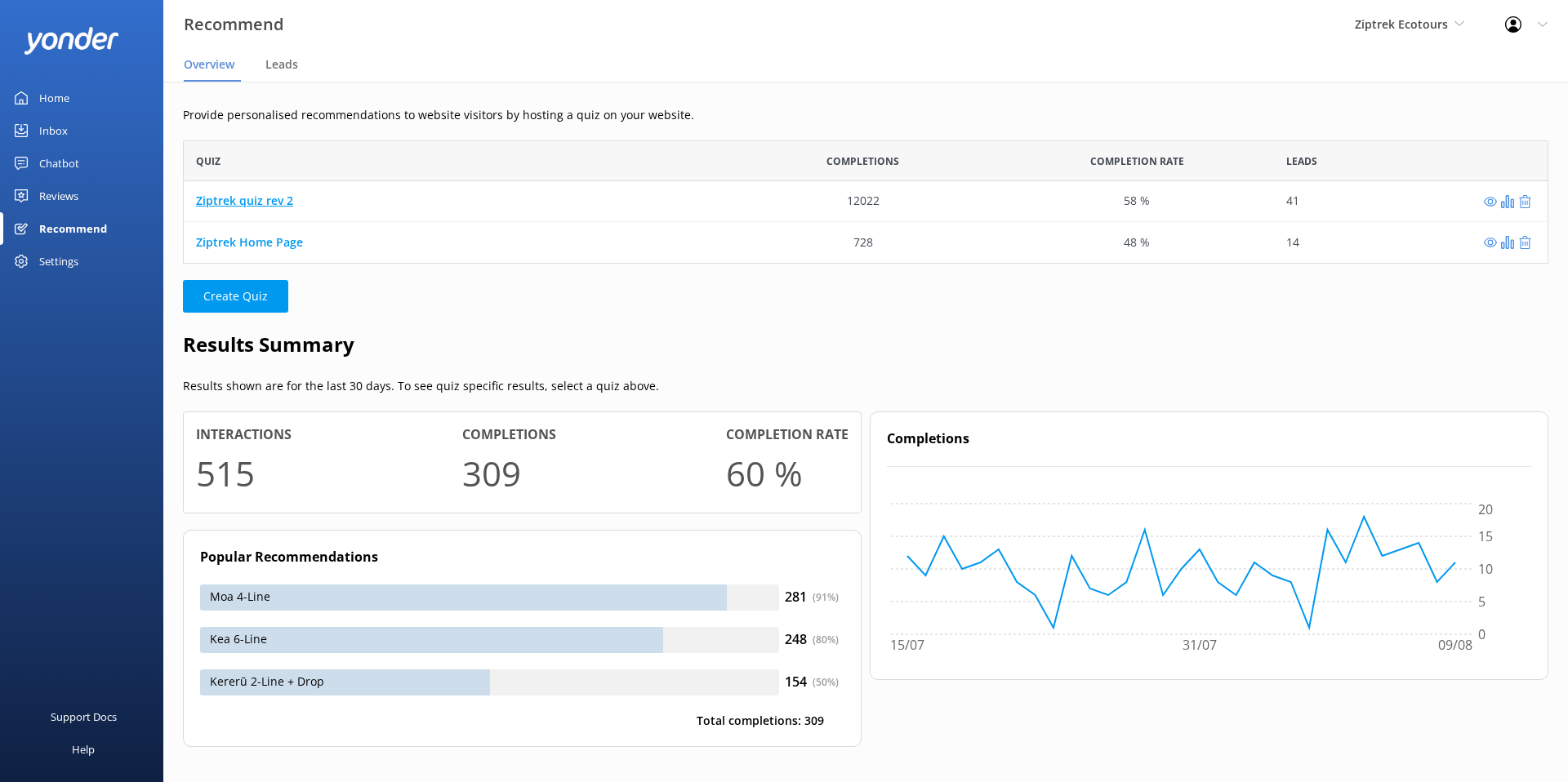
click at [230, 200] on link "Ziptrek quiz rev 2" at bounding box center [244, 201] width 97 height 15
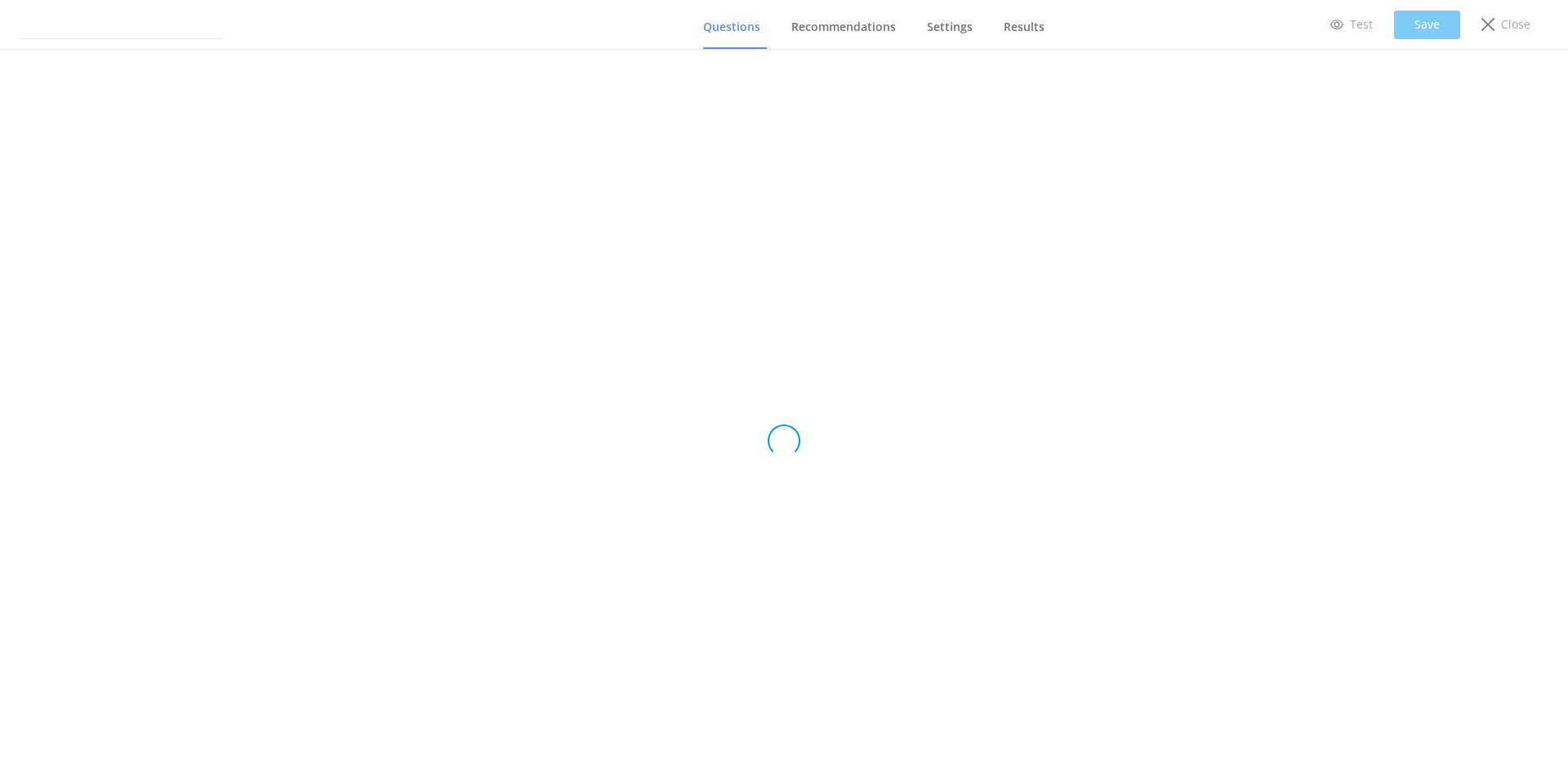
type input "Ziptrek quiz rev 2"
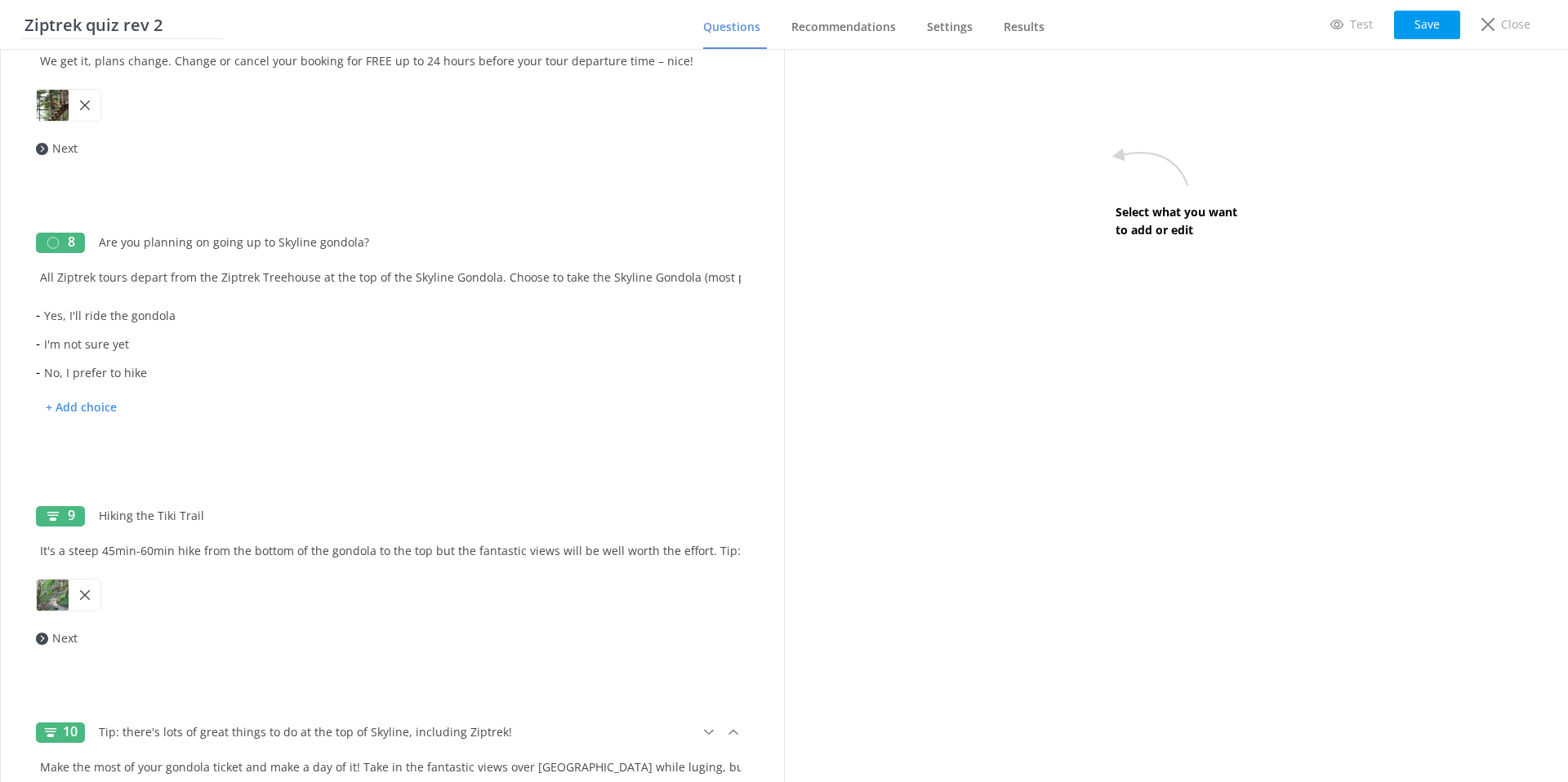
scroll to position [1992, 0]
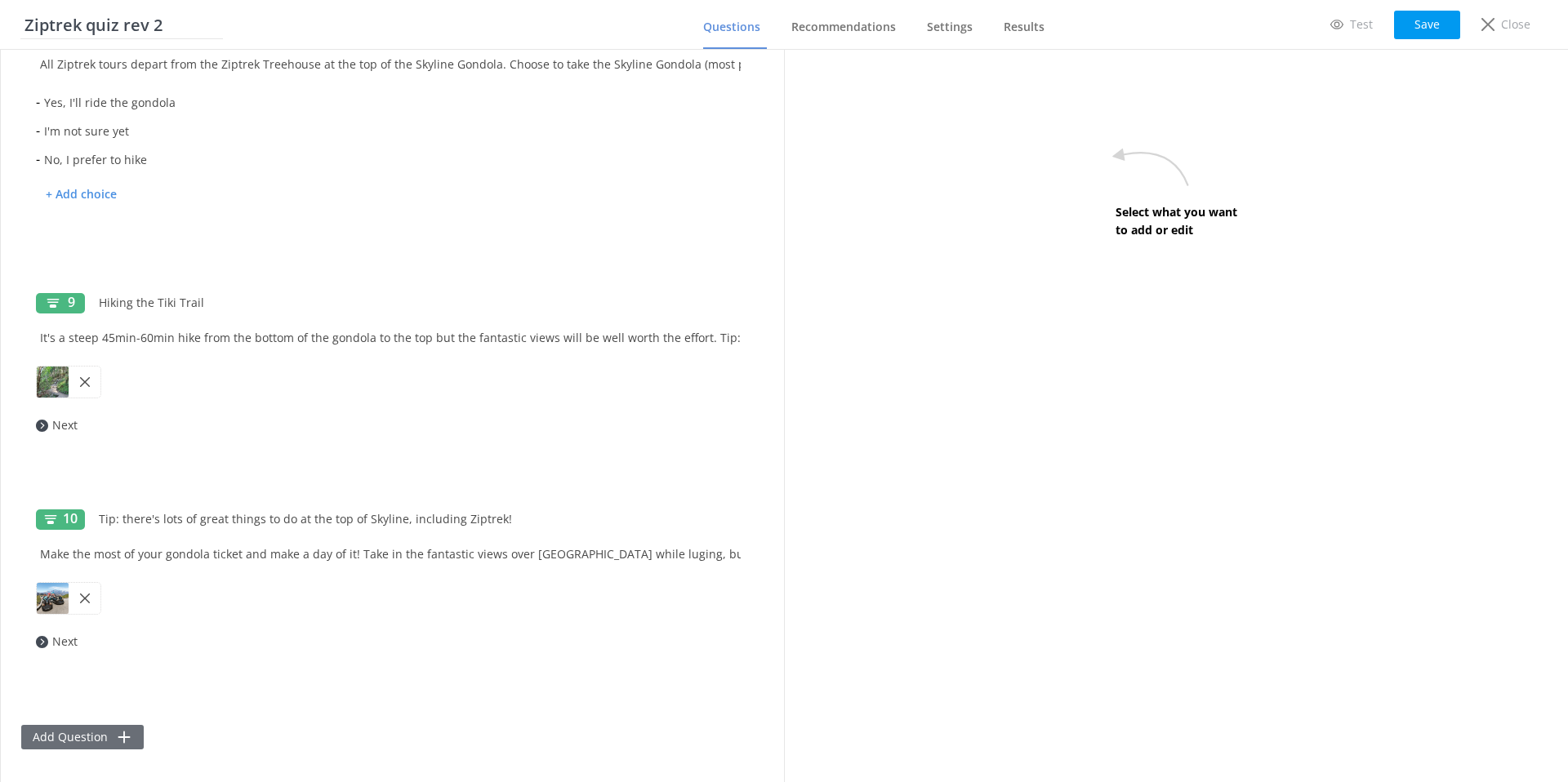
click at [77, 730] on button "Add Question" at bounding box center [83, 737] width 122 height 24
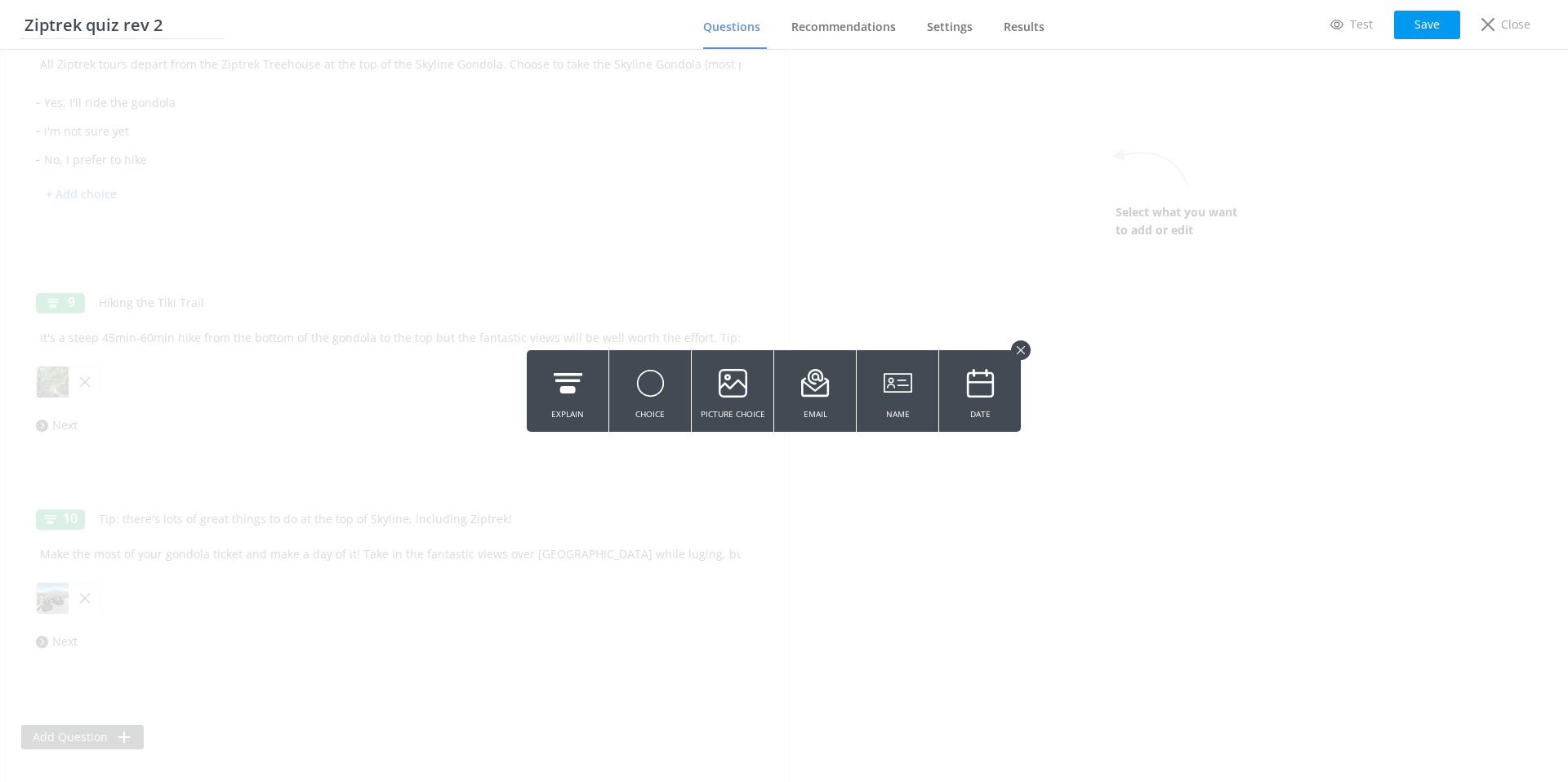
click at [1021, 343] on button at bounding box center [1021, 350] width 20 height 20
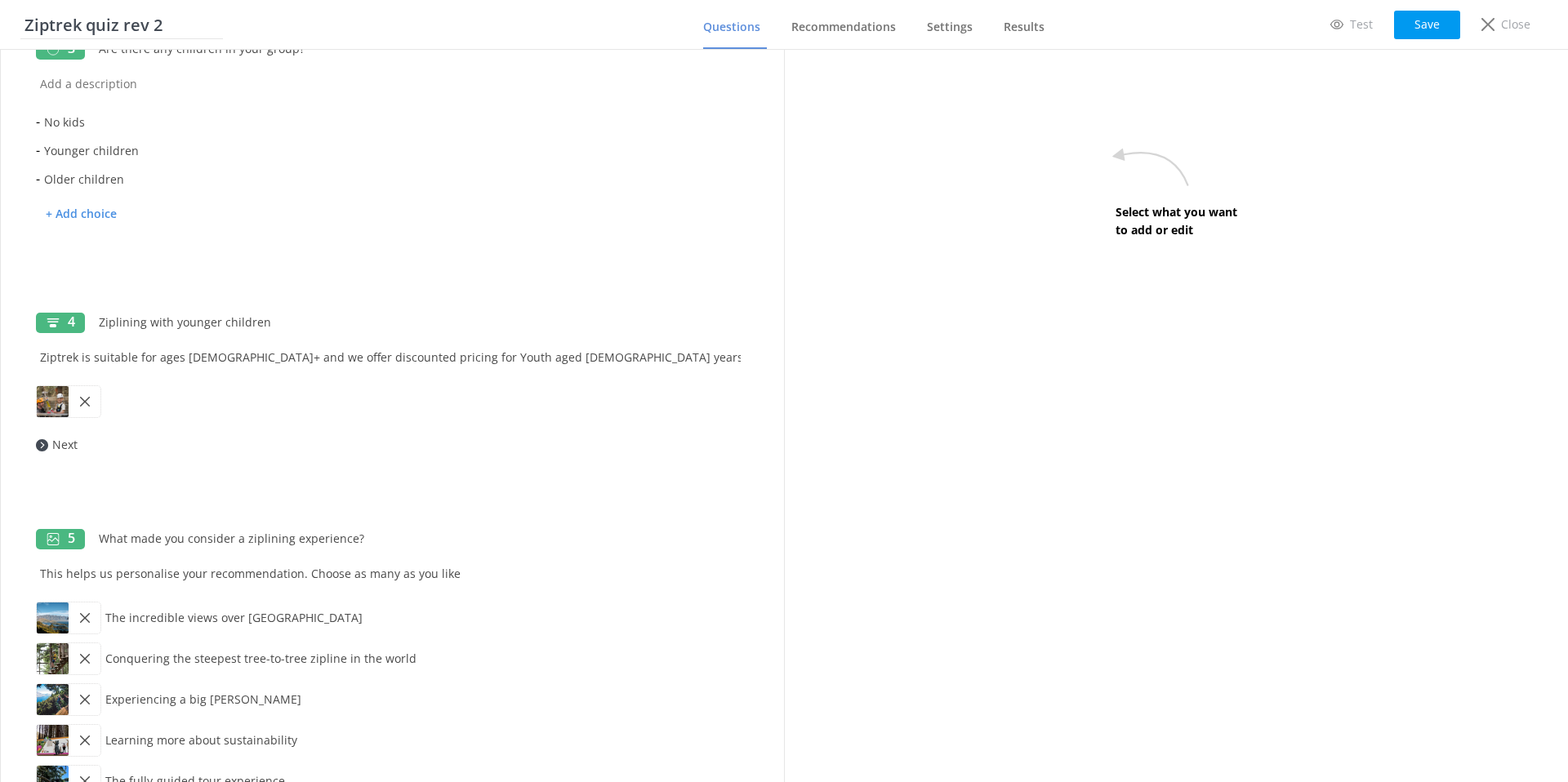
scroll to position [0, 0]
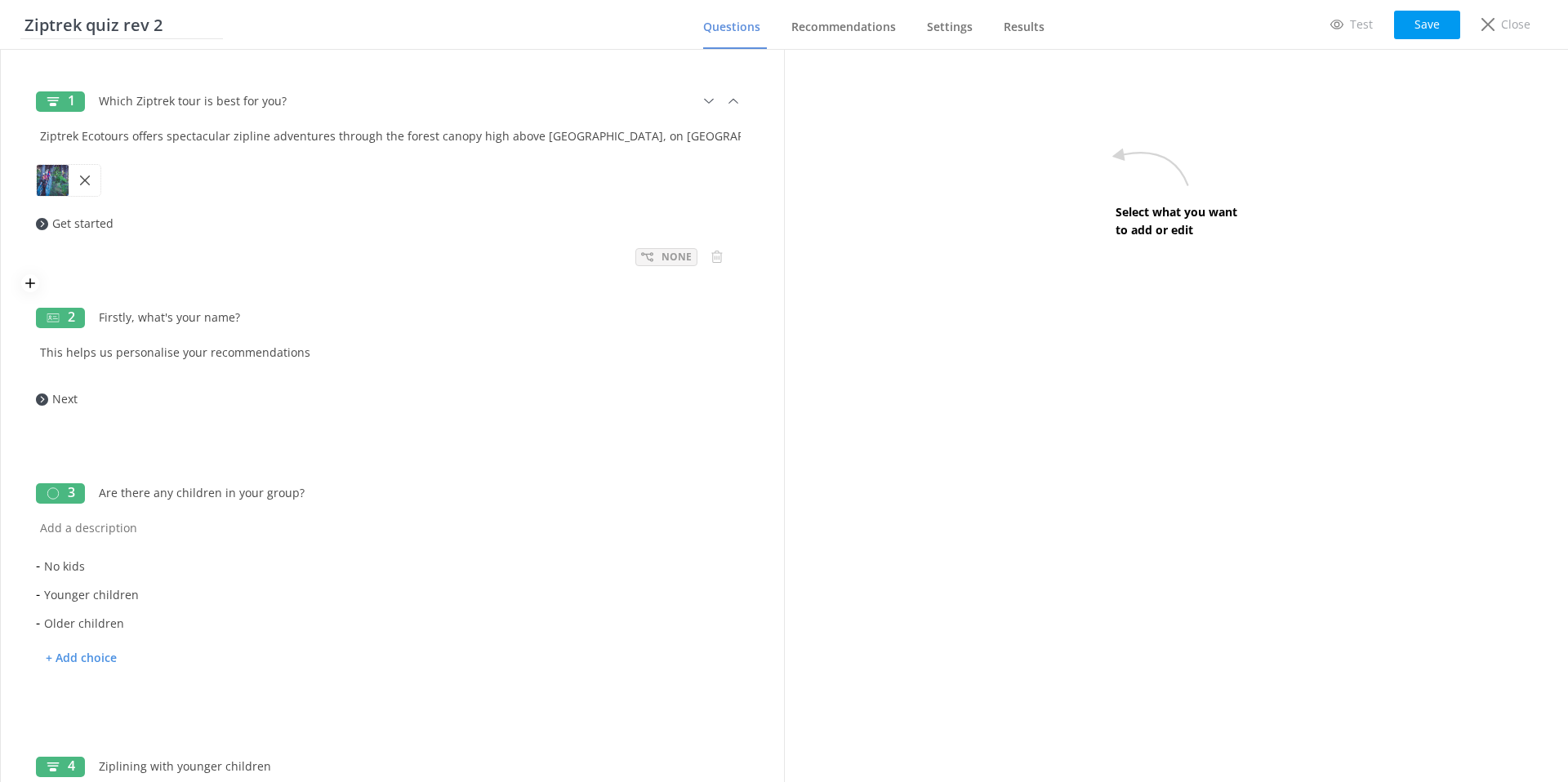
click at [656, 256] on div "None" at bounding box center [666, 257] width 62 height 18
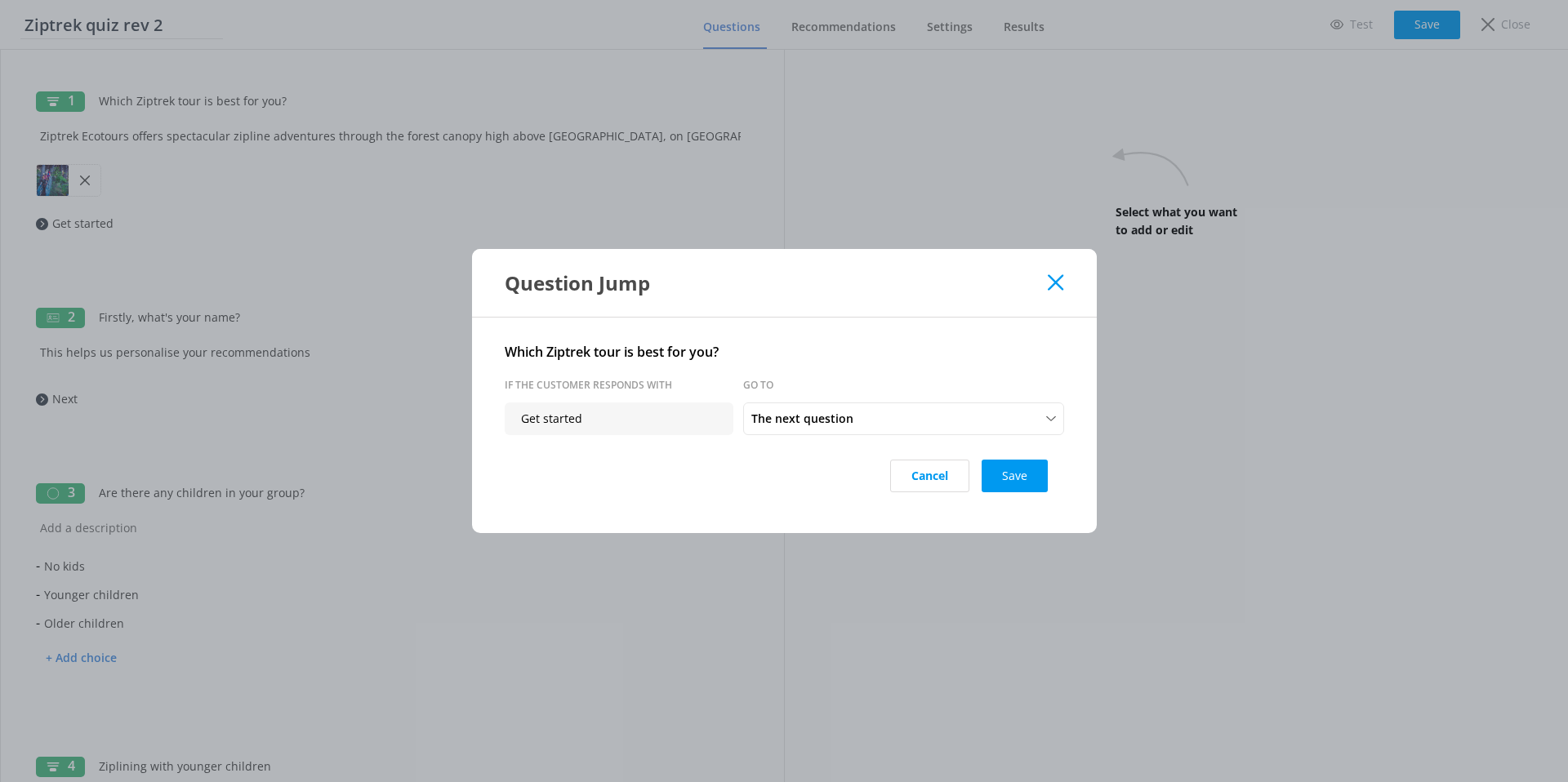
click at [1056, 277] on icon at bounding box center [1056, 282] width 15 height 16
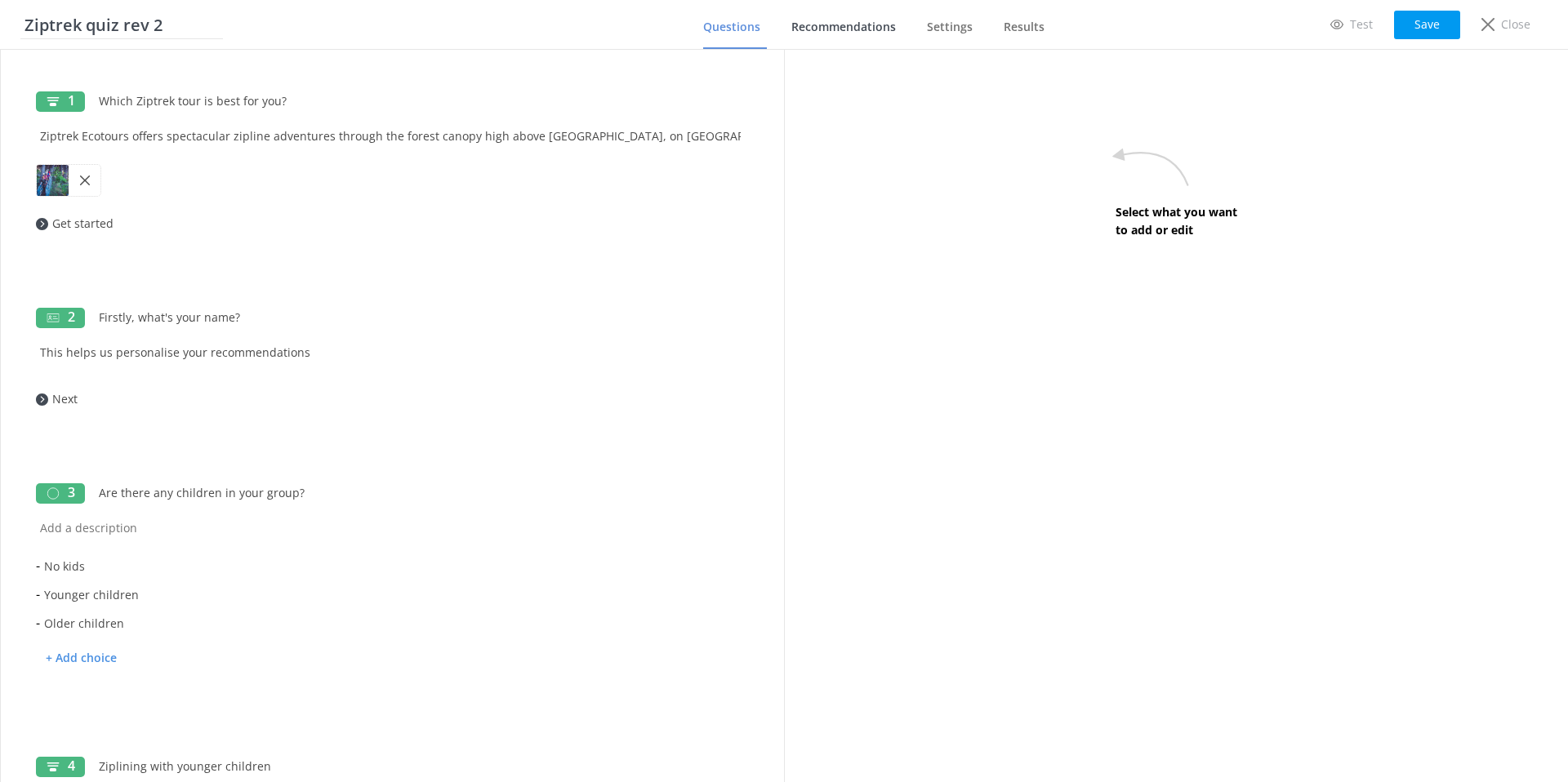
click at [816, 21] on span "Recommendations" at bounding box center [843, 27] width 104 height 16
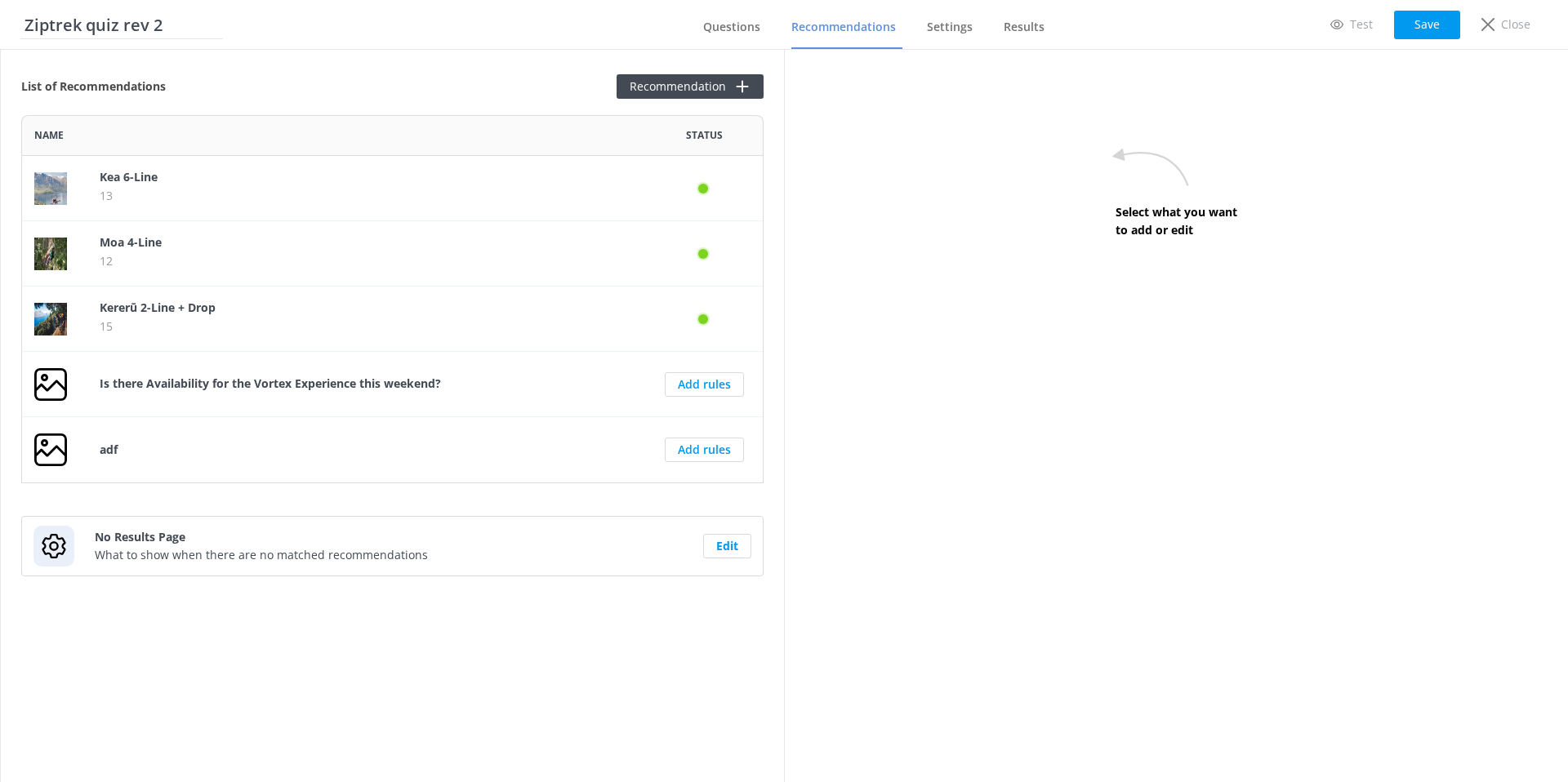
scroll to position [368, 743]
click at [1019, 33] on span "Results" at bounding box center [1024, 27] width 40 height 16
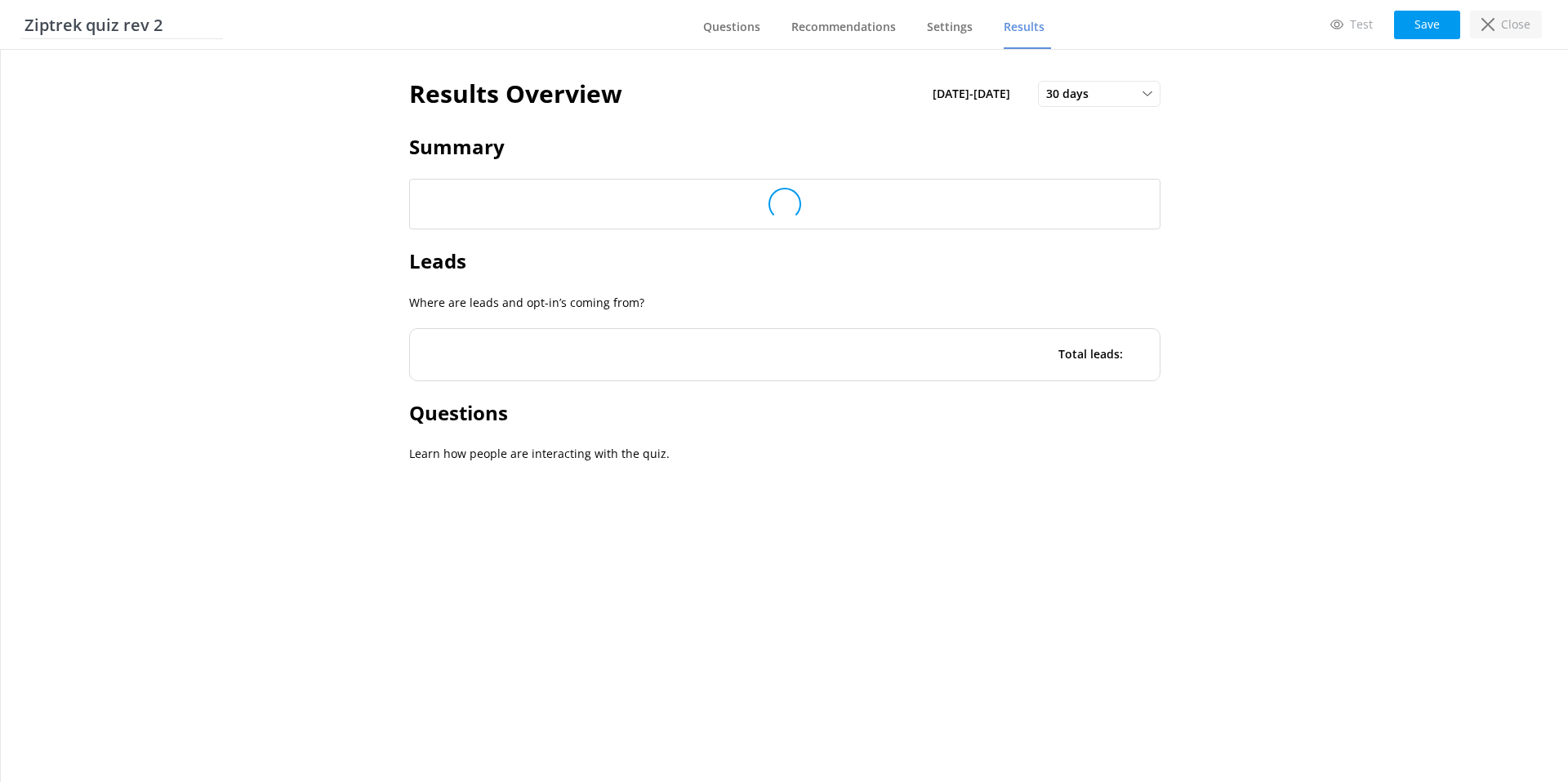
click at [1499, 31] on div "Close" at bounding box center [1507, 24] width 72 height 28
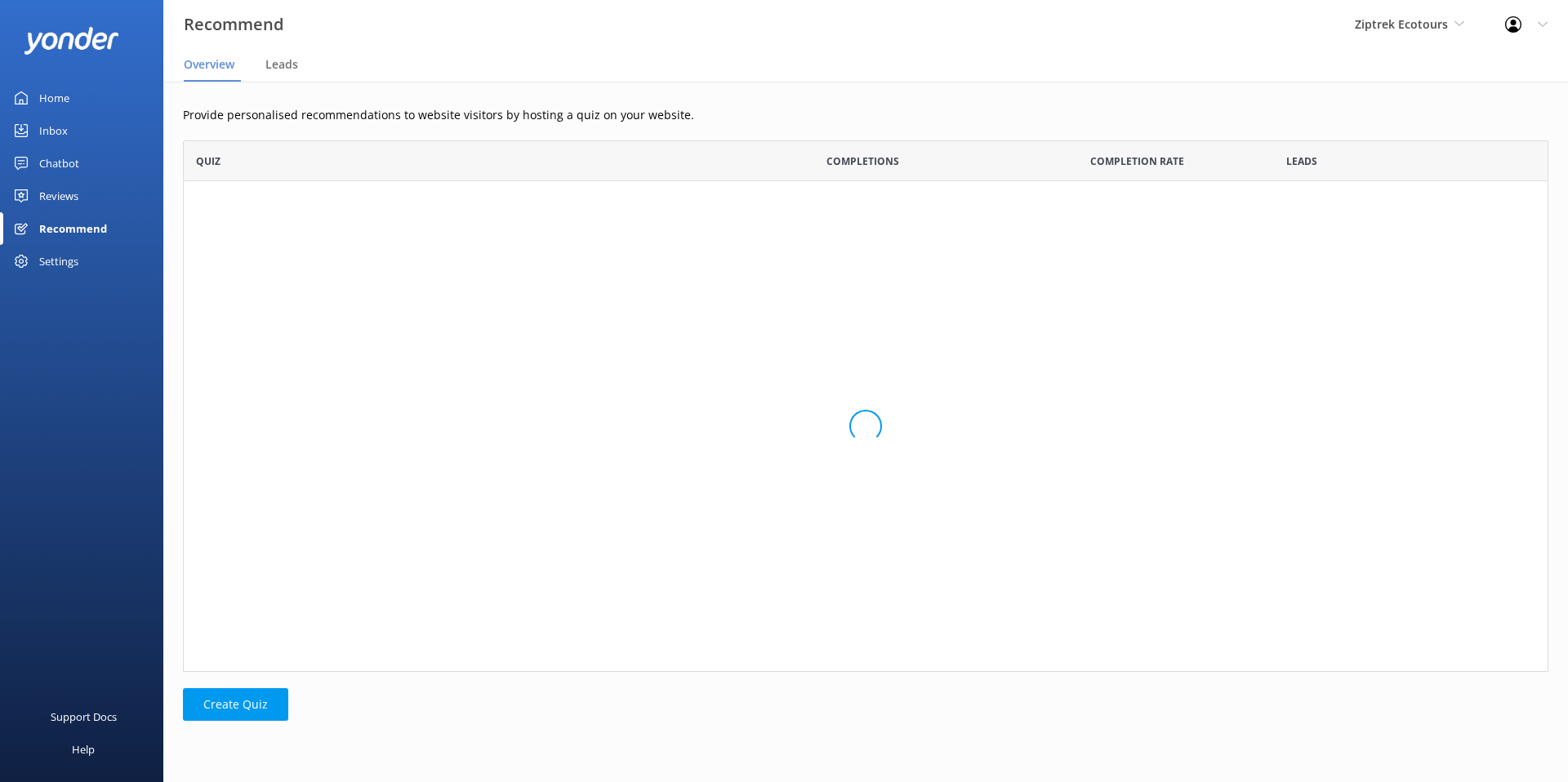
scroll to position [123, 1366]
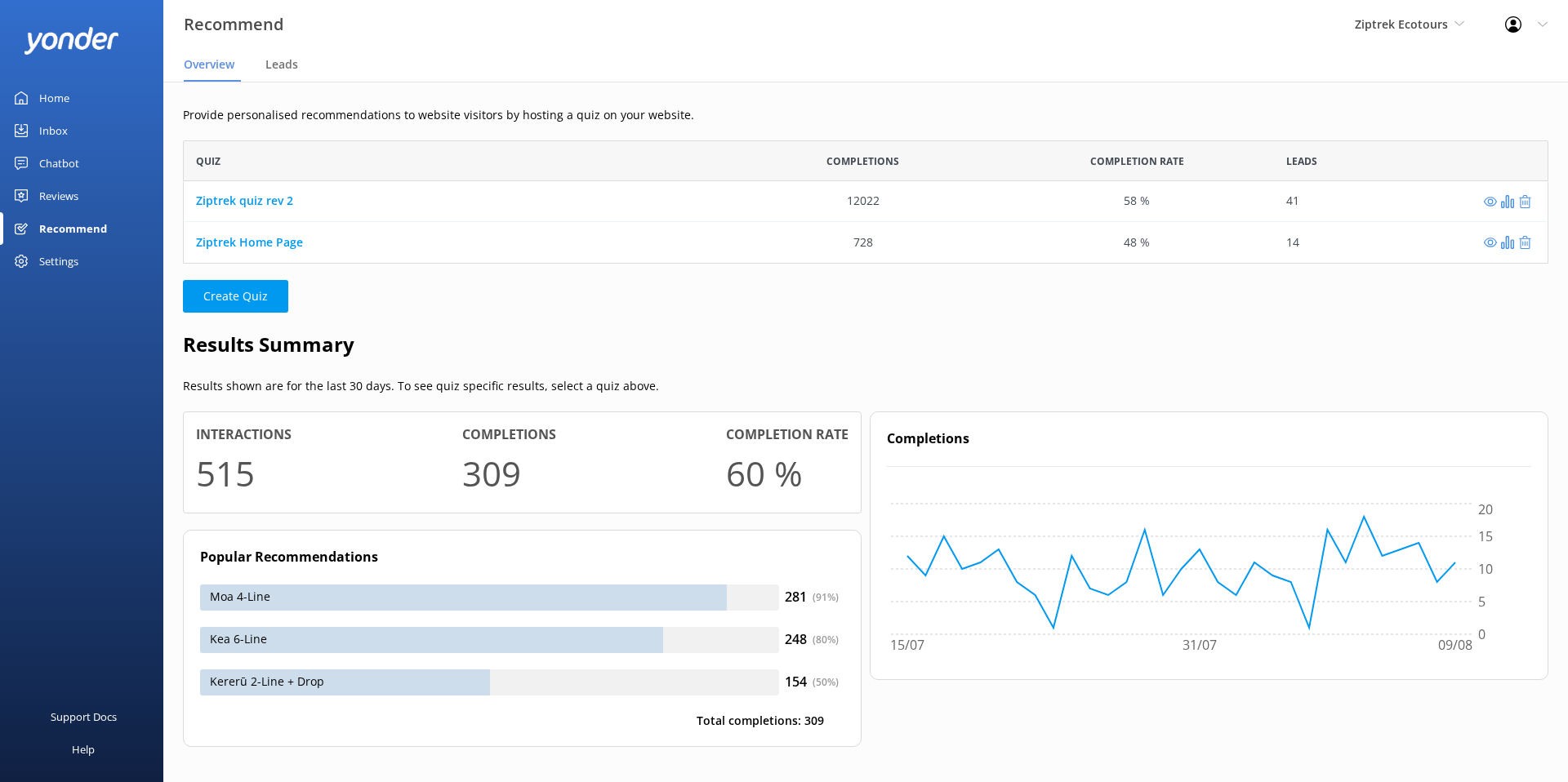
click at [67, 194] on div "Reviews" at bounding box center [59, 196] width 40 height 33
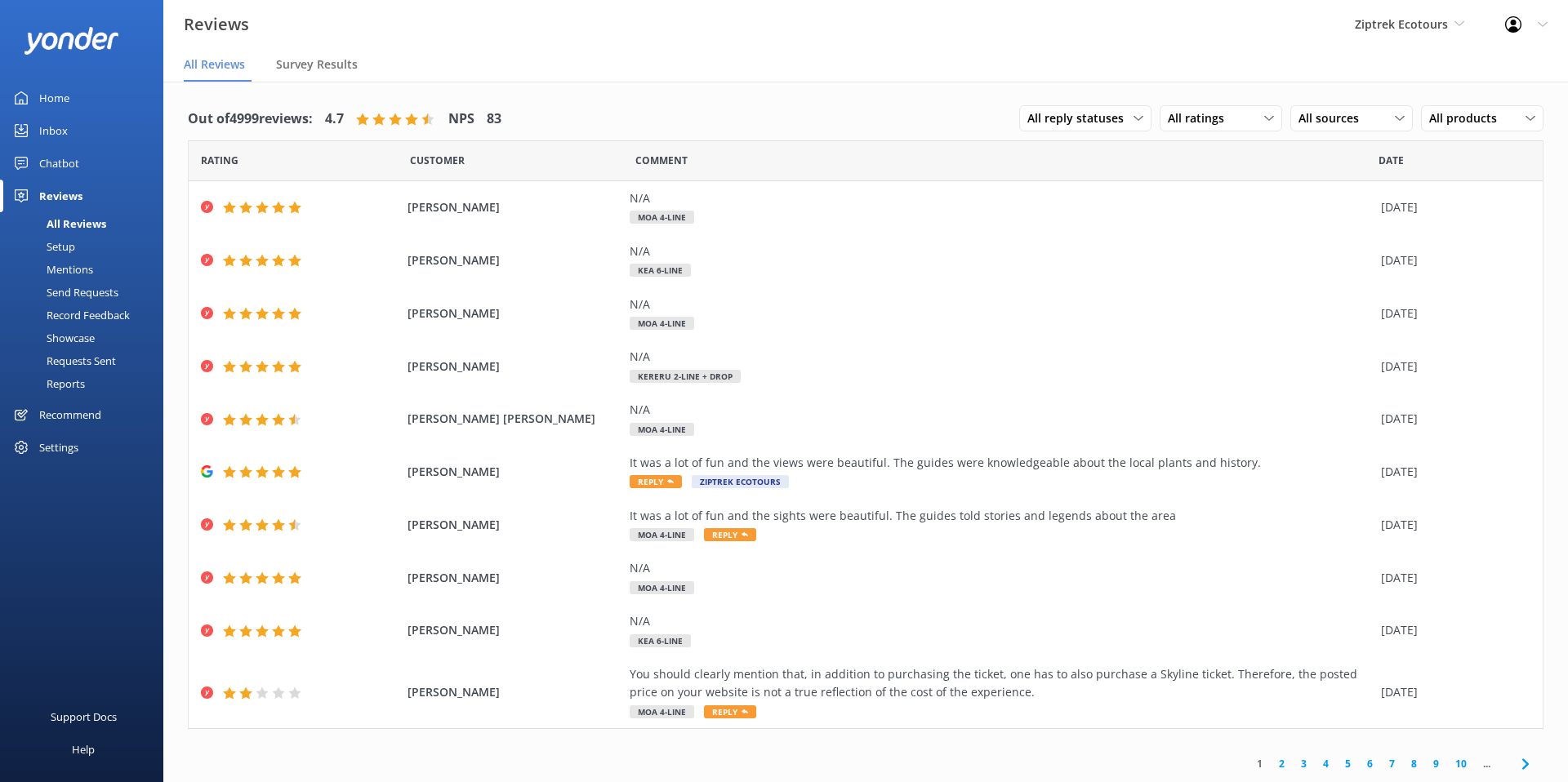
click at [68, 219] on div "All Reviews" at bounding box center [58, 224] width 96 height 23
click at [67, 196] on div "Reviews" at bounding box center [61, 196] width 43 height 33
click at [60, 197] on div "Reviews" at bounding box center [61, 196] width 43 height 33
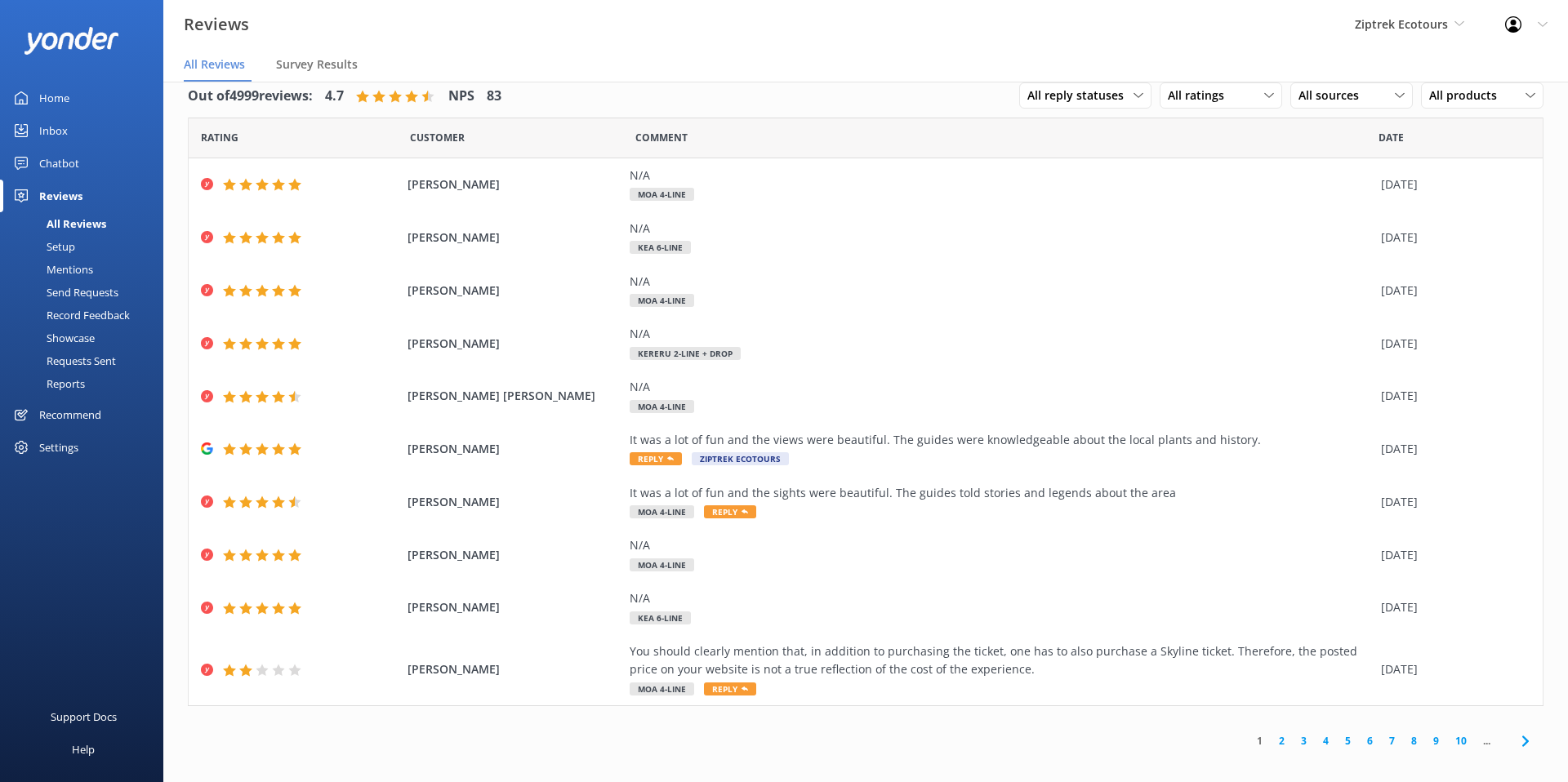
scroll to position [24, 0]
click at [54, 185] on div "Reviews" at bounding box center [61, 196] width 43 height 33
click at [49, 154] on div "Chatbot" at bounding box center [59, 163] width 40 height 33
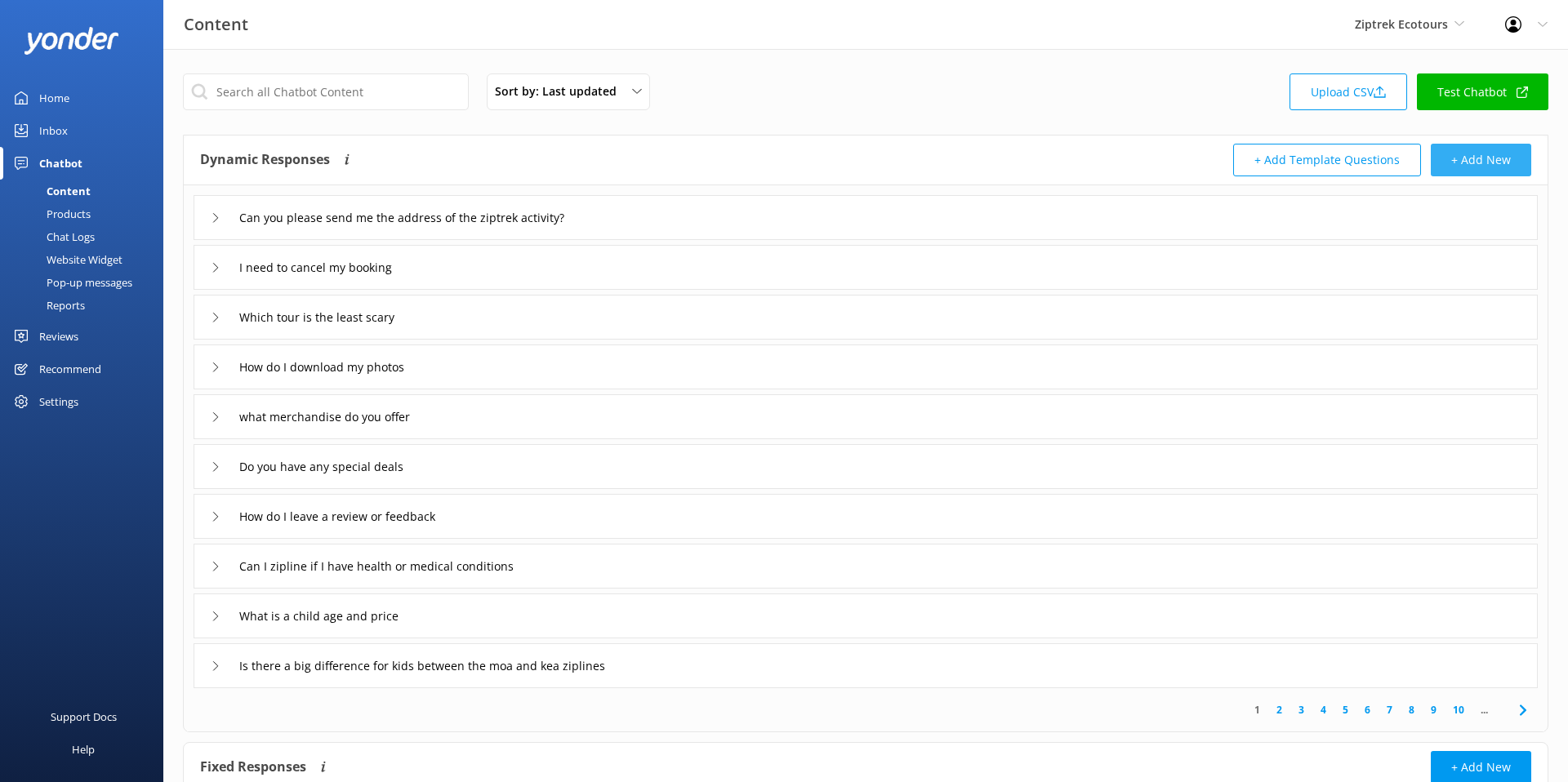
click at [1487, 167] on button "+ Add New" at bounding box center [1481, 160] width 101 height 33
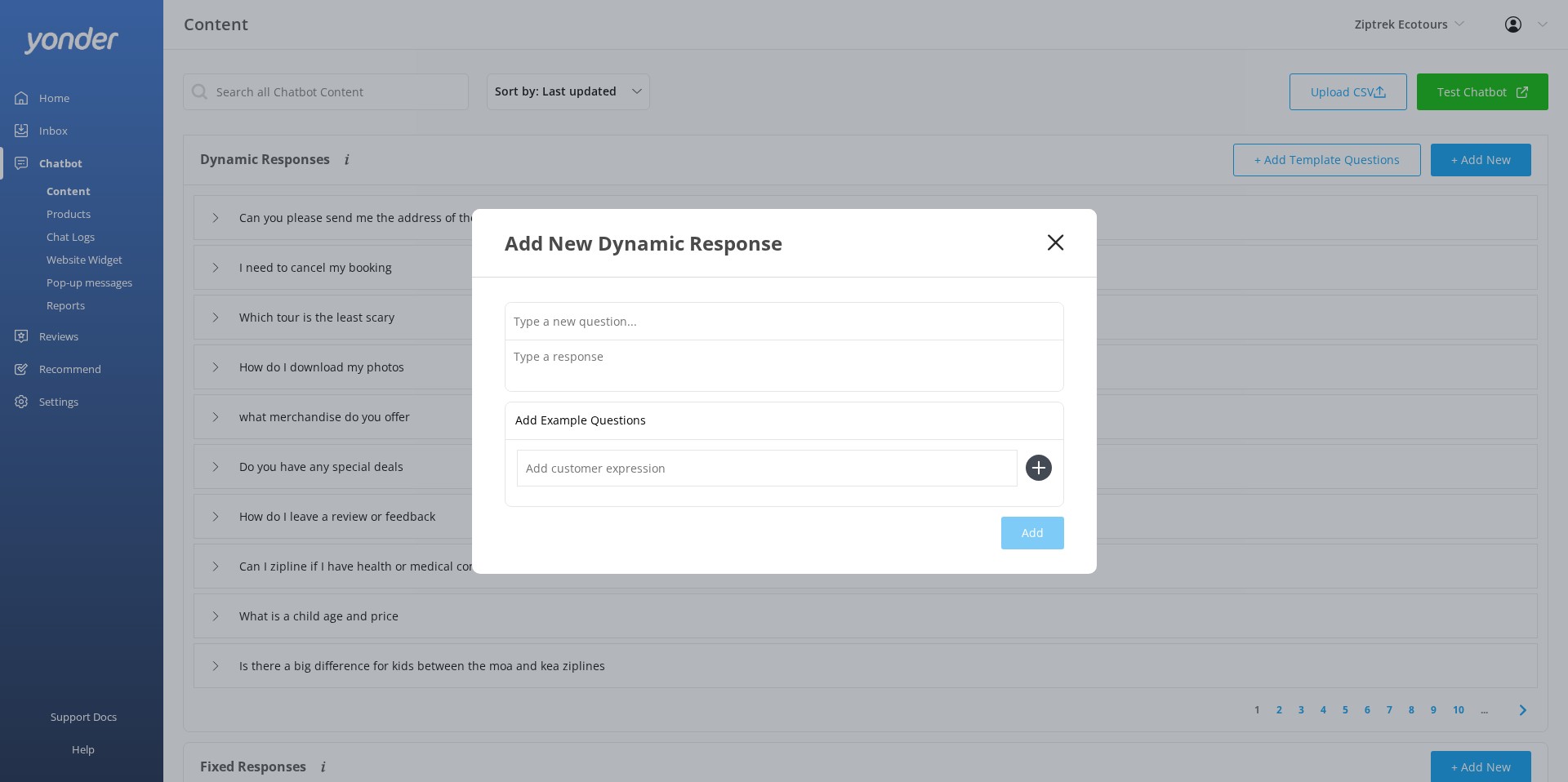
click at [642, 321] on input "text" at bounding box center [785, 321] width 558 height 37
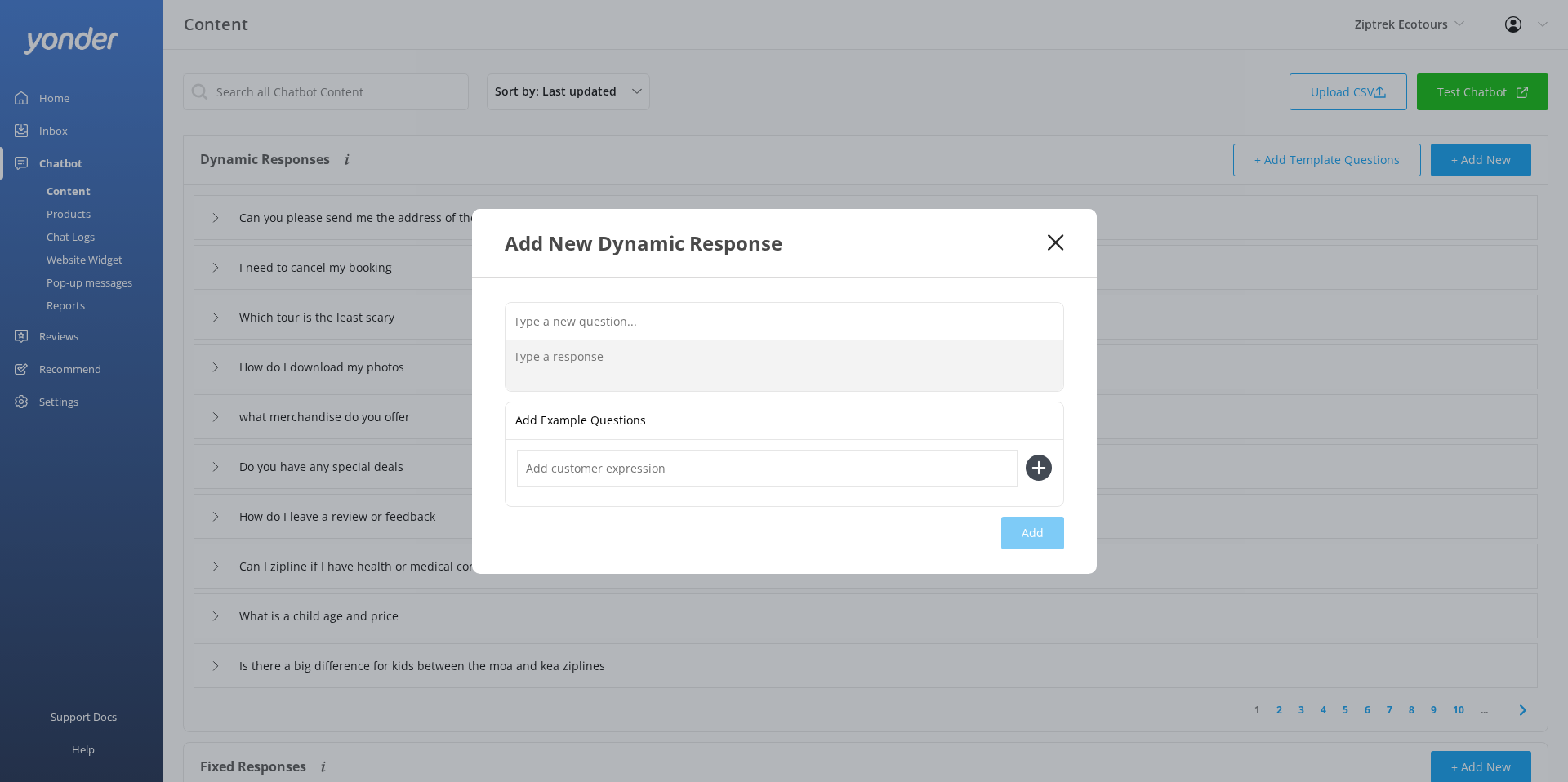
click at [534, 350] on textarea at bounding box center [785, 366] width 558 height 51
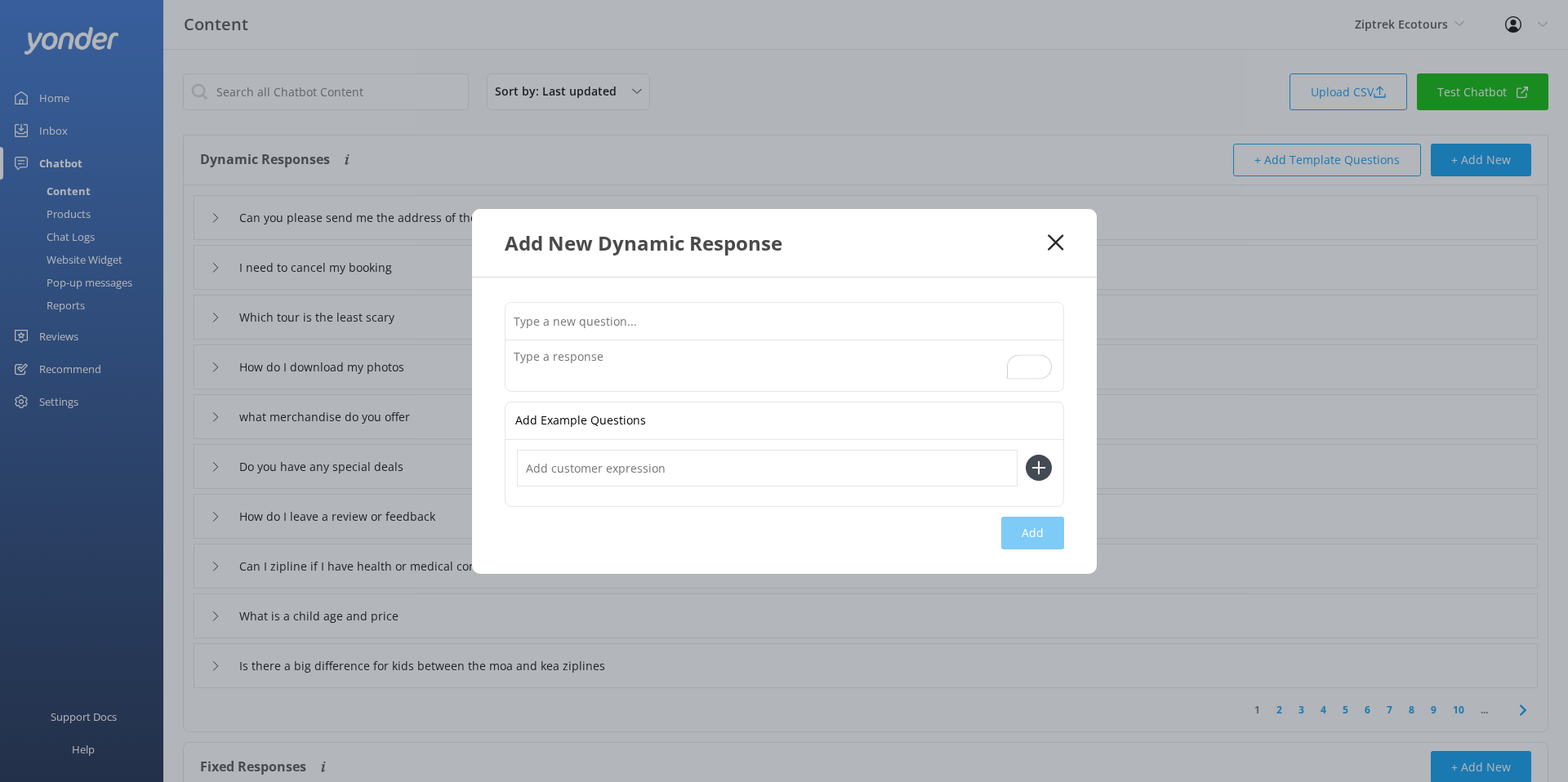
click at [1053, 236] on icon at bounding box center [1056, 242] width 15 height 16
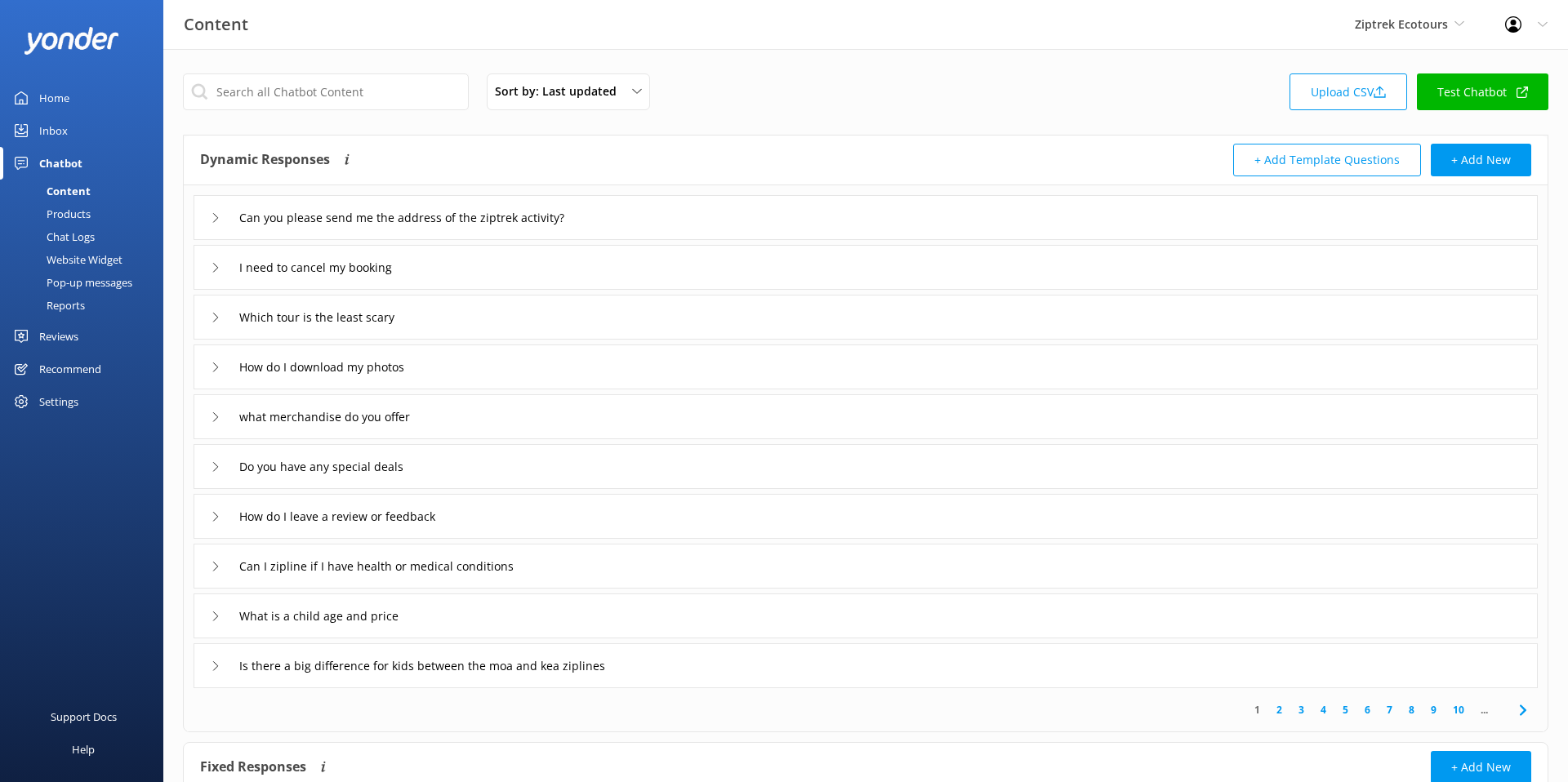
click at [71, 239] on div "Chat Logs" at bounding box center [52, 237] width 85 height 23
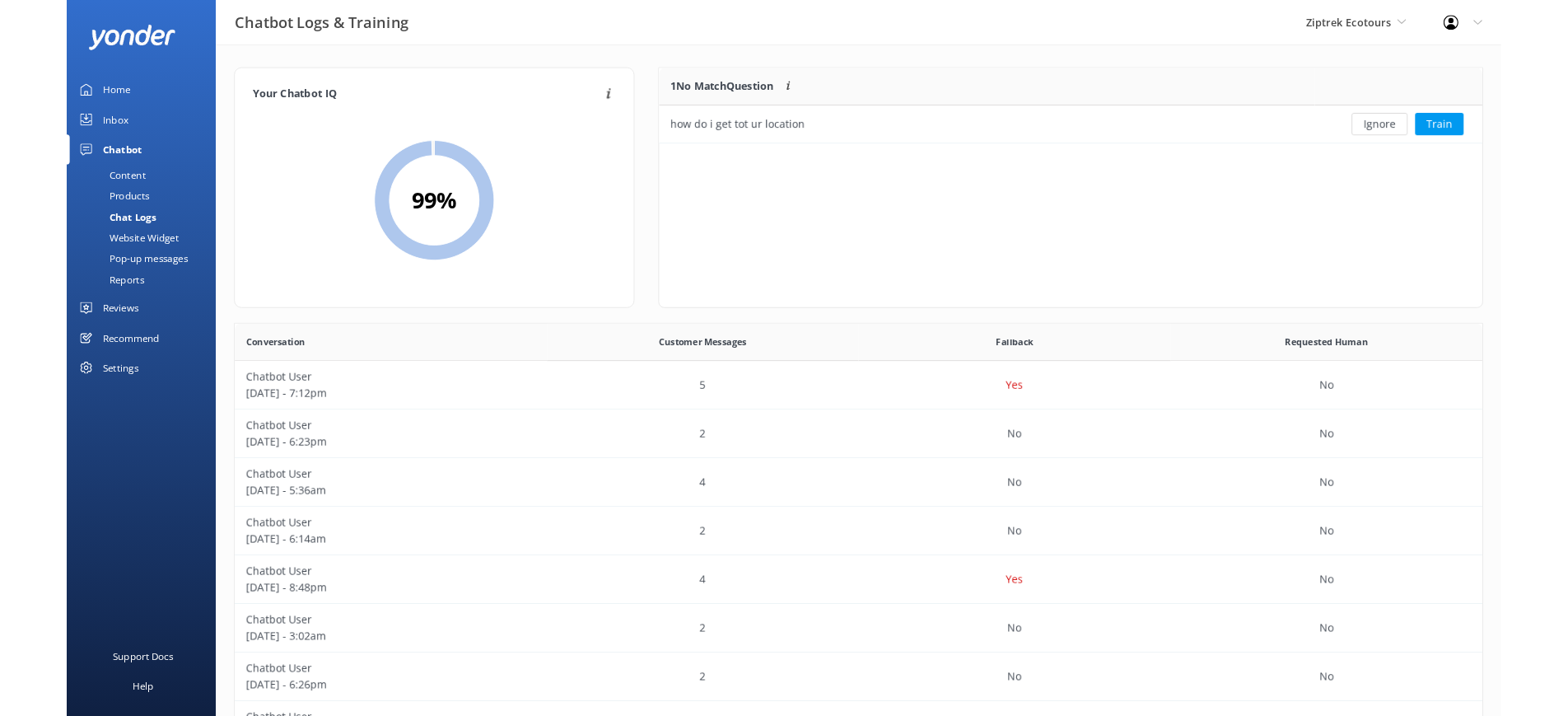
scroll to position [577, 1375]
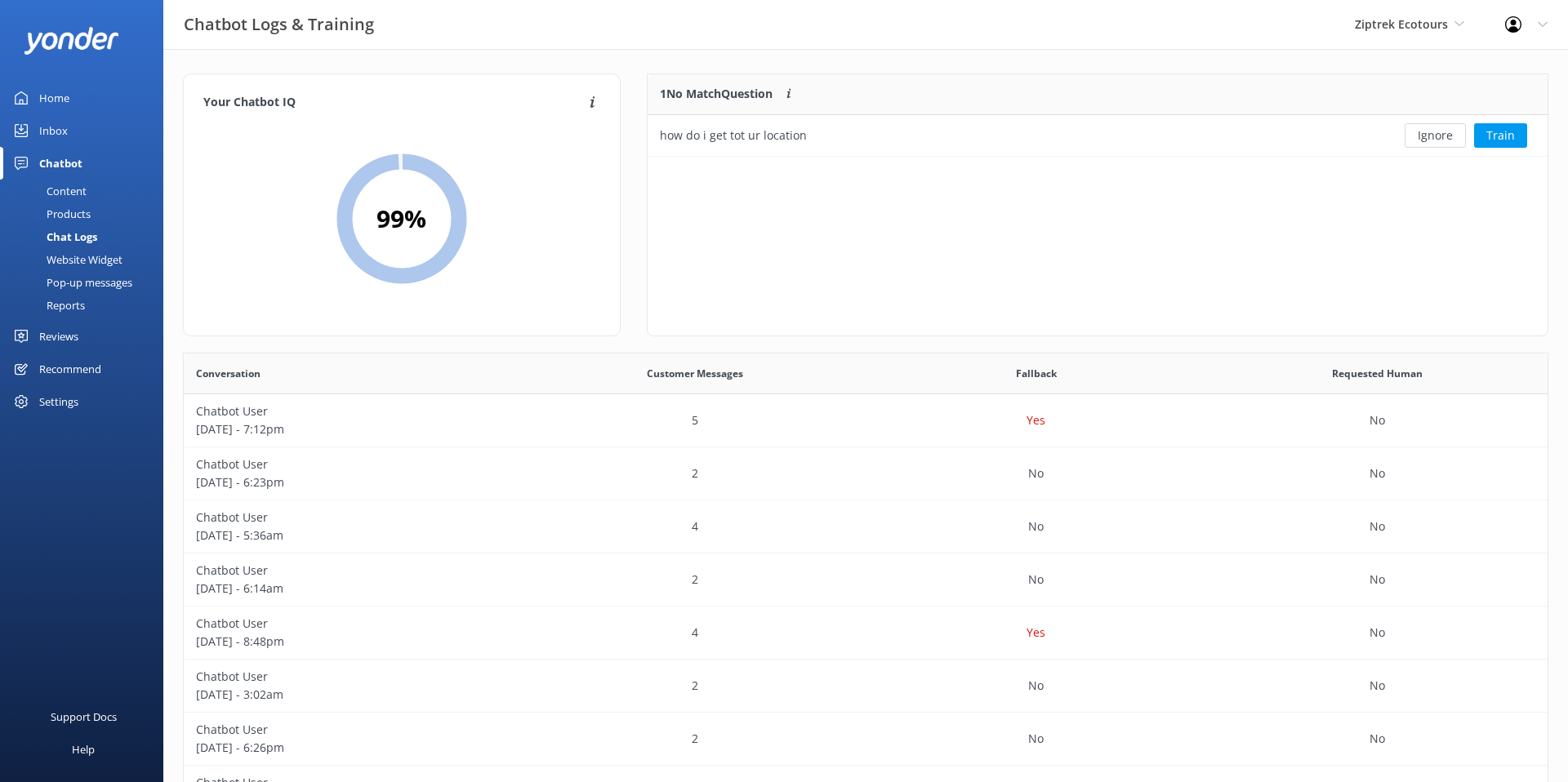
click at [46, 165] on div "Chatbot" at bounding box center [61, 163] width 43 height 33
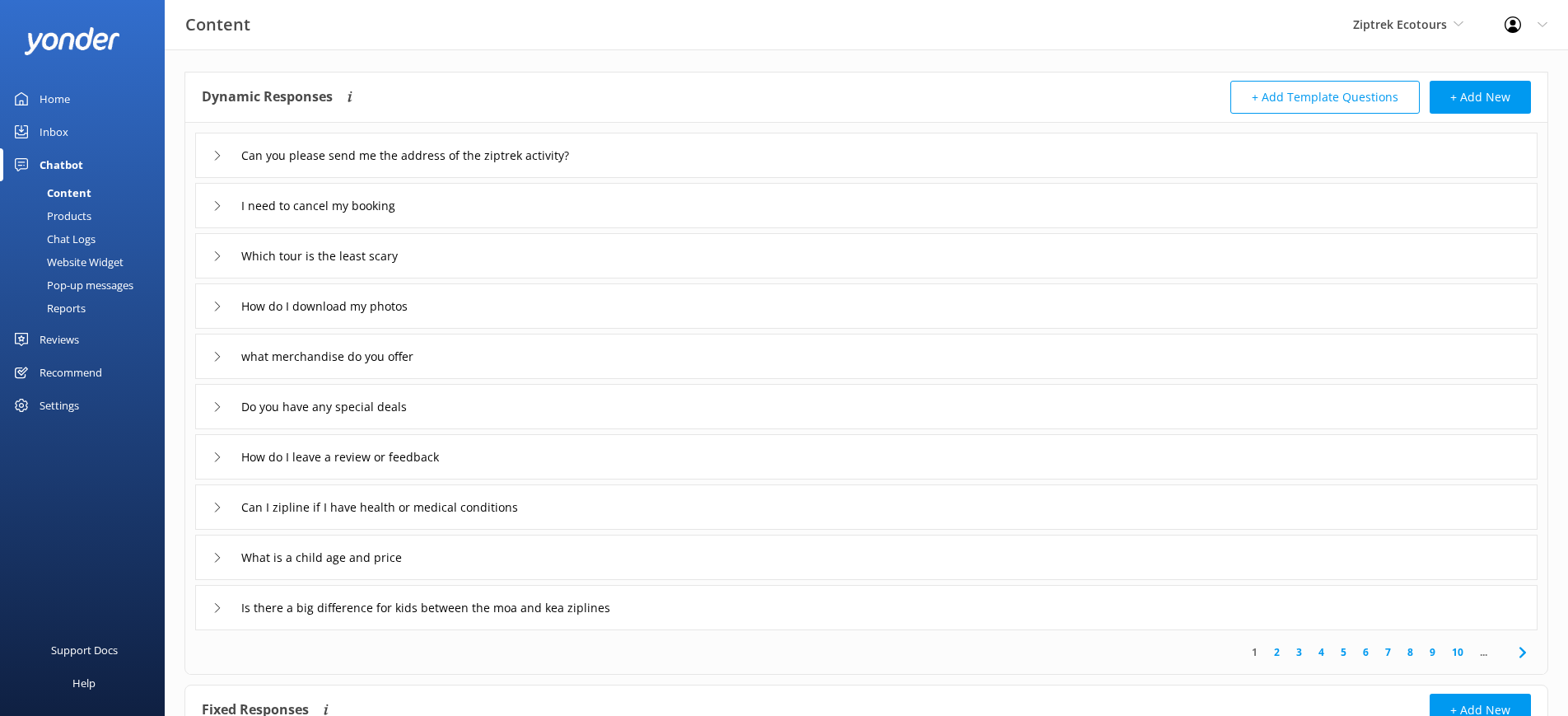
scroll to position [70, 0]
